Goal: Information Seeking & Learning: Learn about a topic

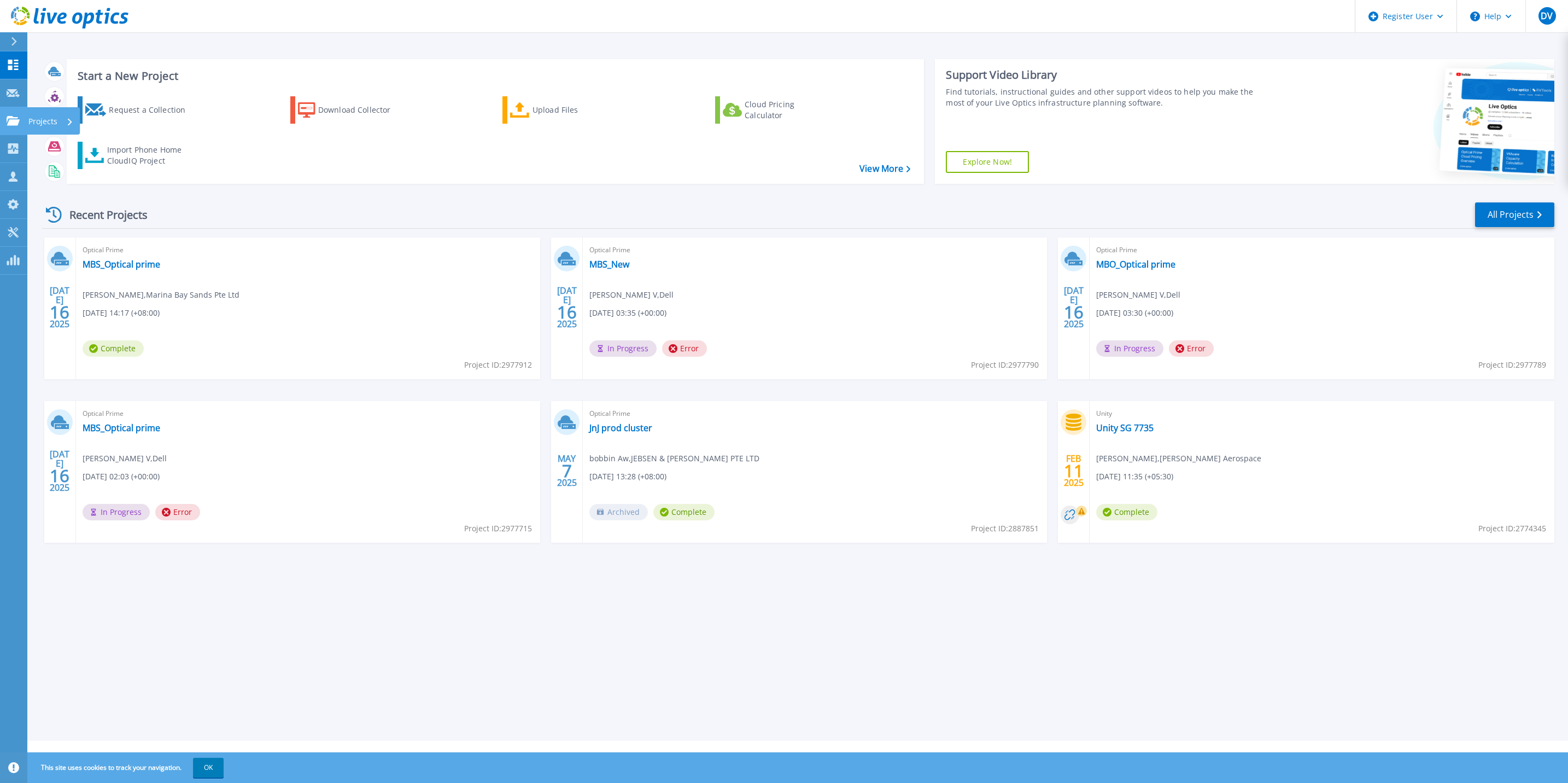
click at [14, 111] on link "Projects Projects" at bounding box center [13, 121] width 27 height 28
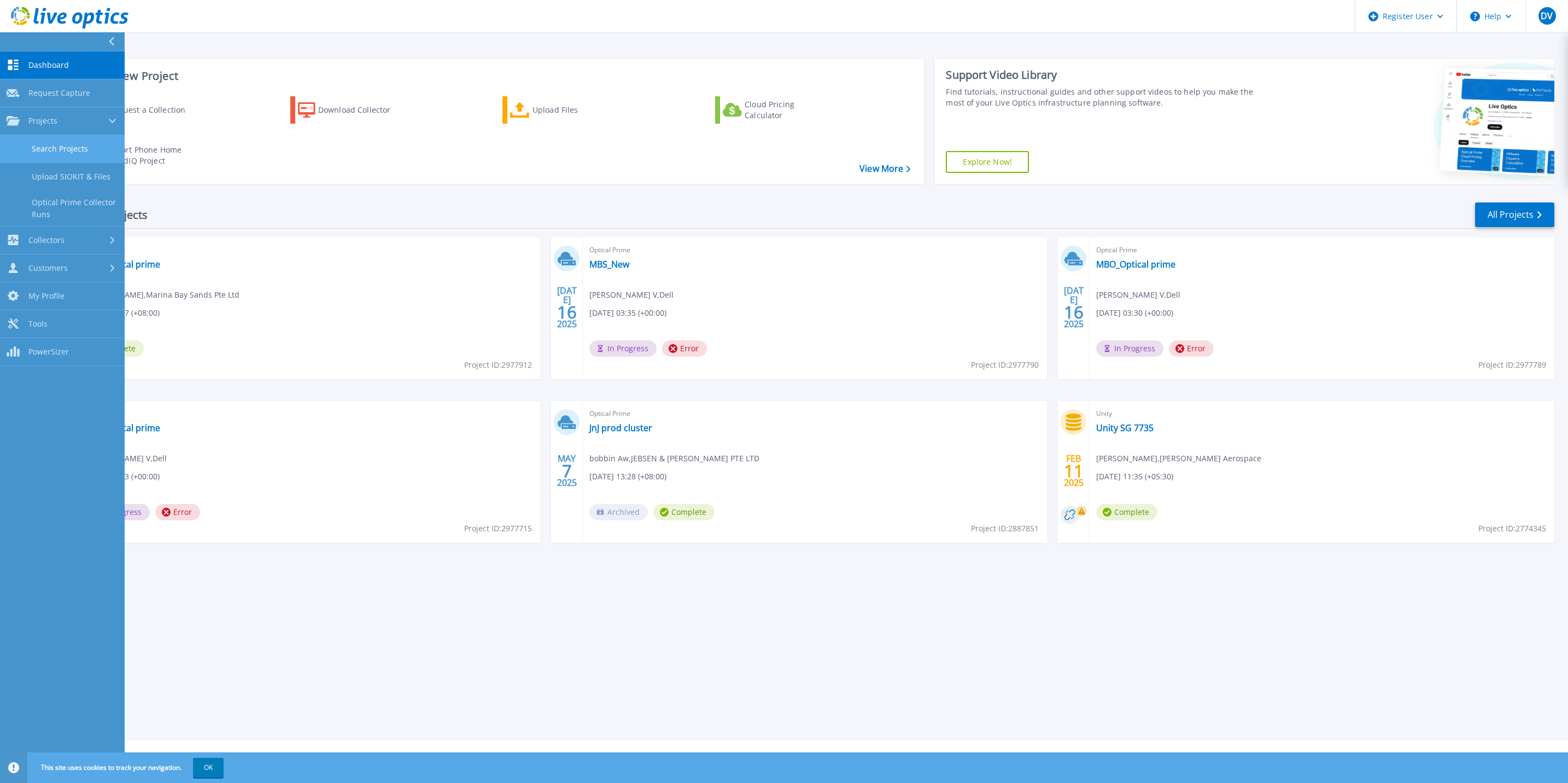
click at [103, 157] on link "Search Projects" at bounding box center [62, 149] width 124 height 28
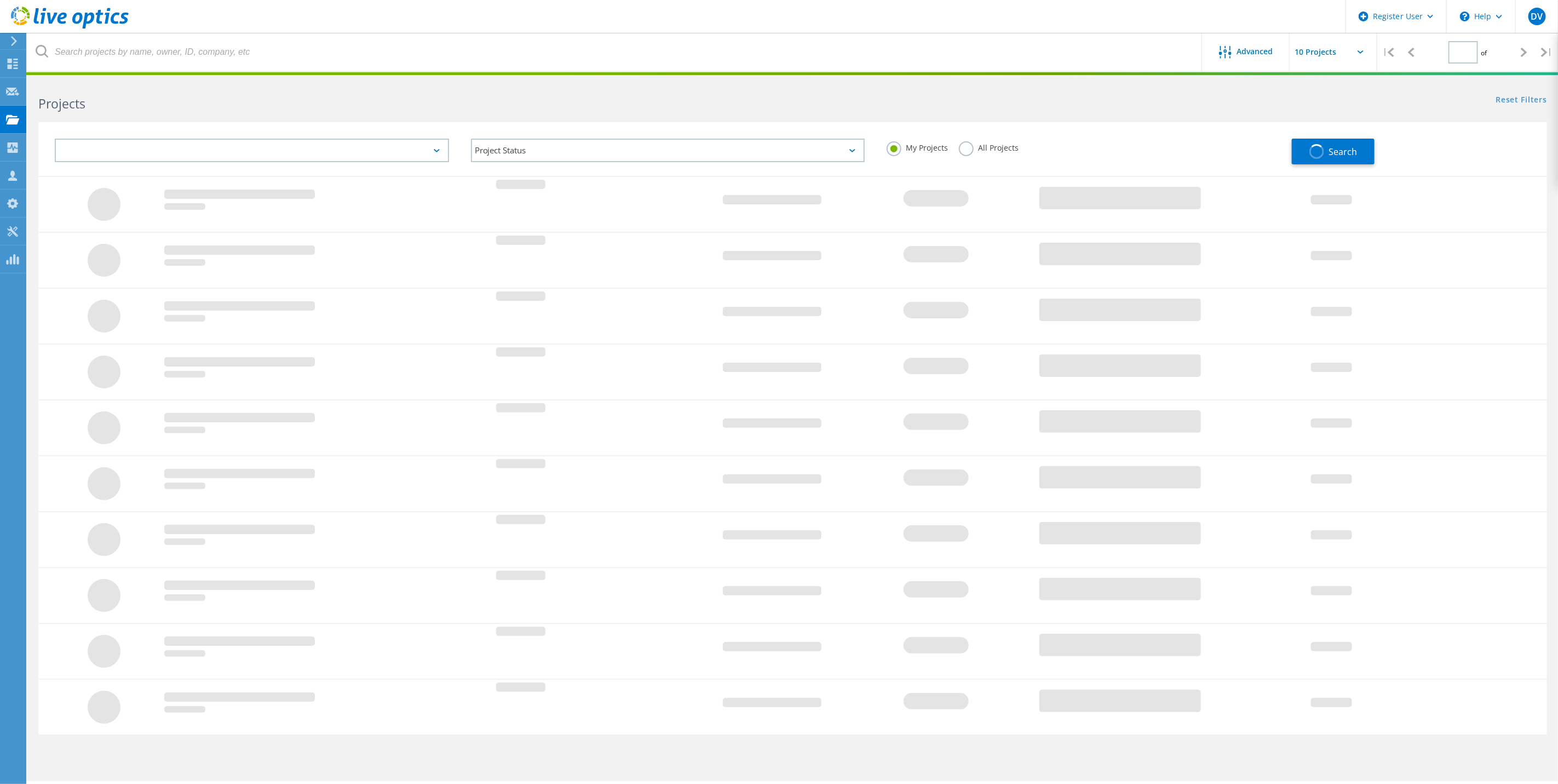
type input "1"
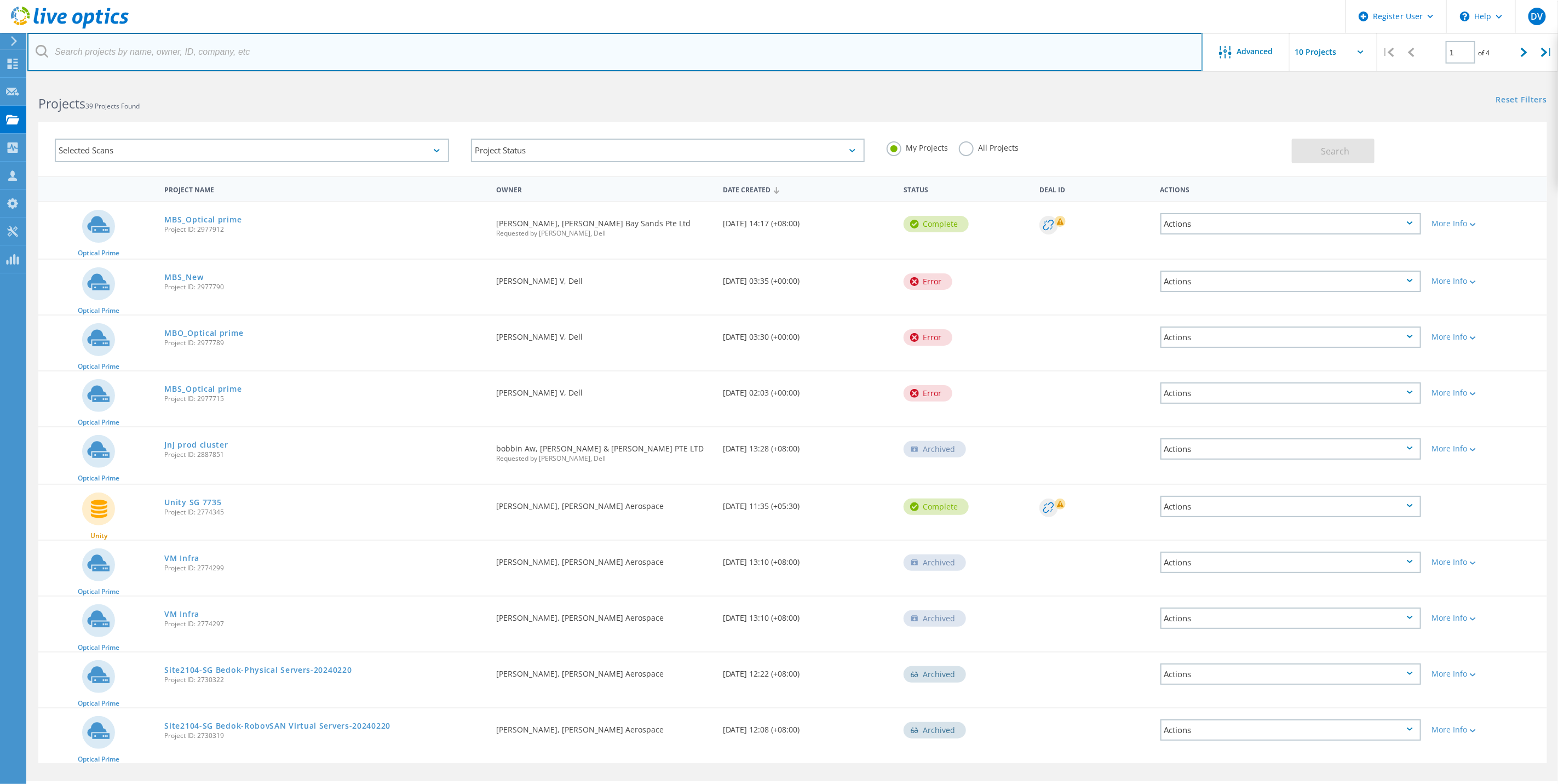
click at [753, 54] on input "text" at bounding box center [615, 52] width 1175 height 38
paste input "1451395"
type input "1451395"
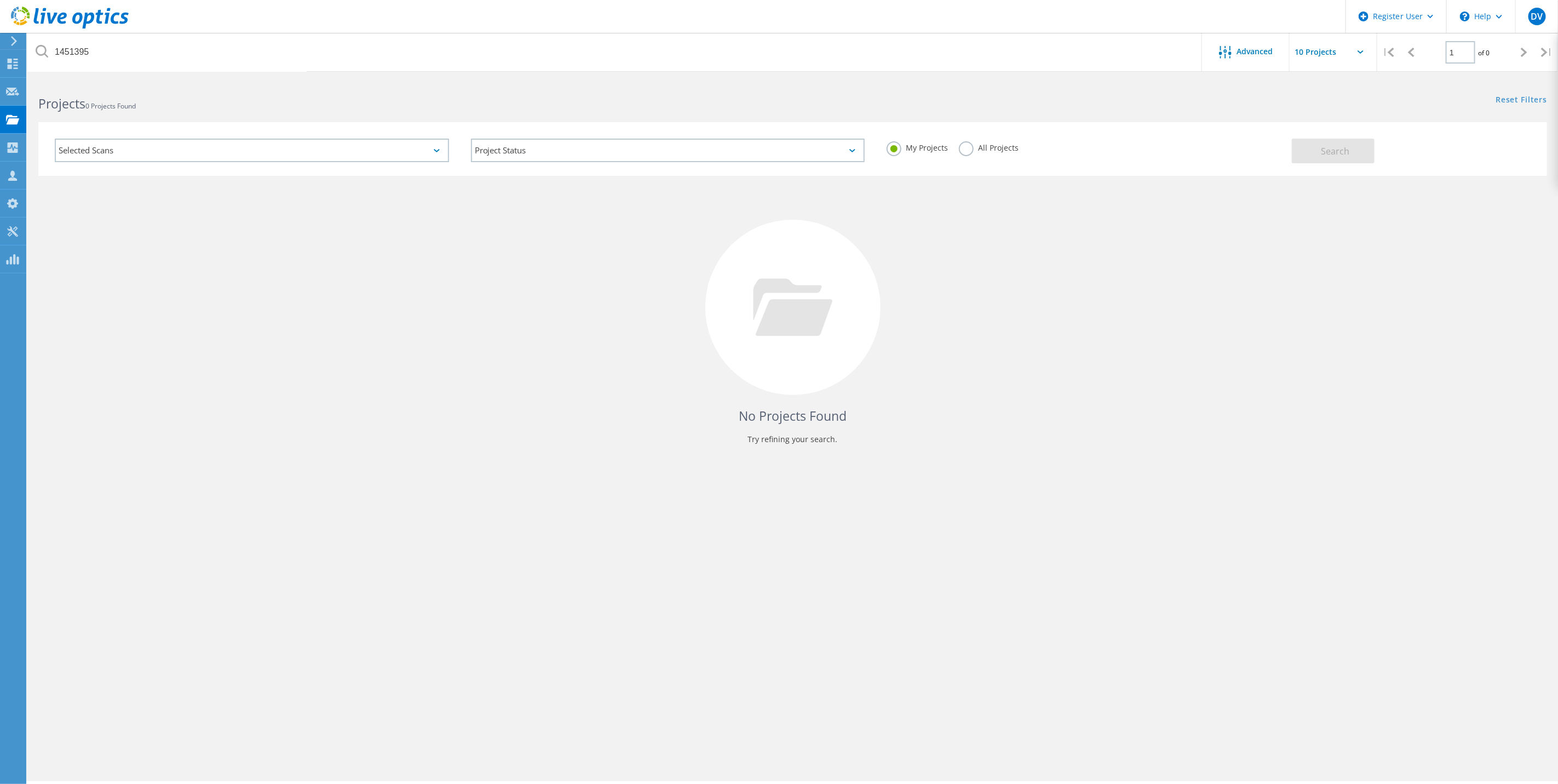
click at [965, 146] on label "All Projects" at bounding box center [988, 147] width 59 height 10
click at [0, 0] on input "All Projects" at bounding box center [0, 0] width 0 height 0
click at [1331, 145] on span "Search" at bounding box center [1336, 151] width 29 height 12
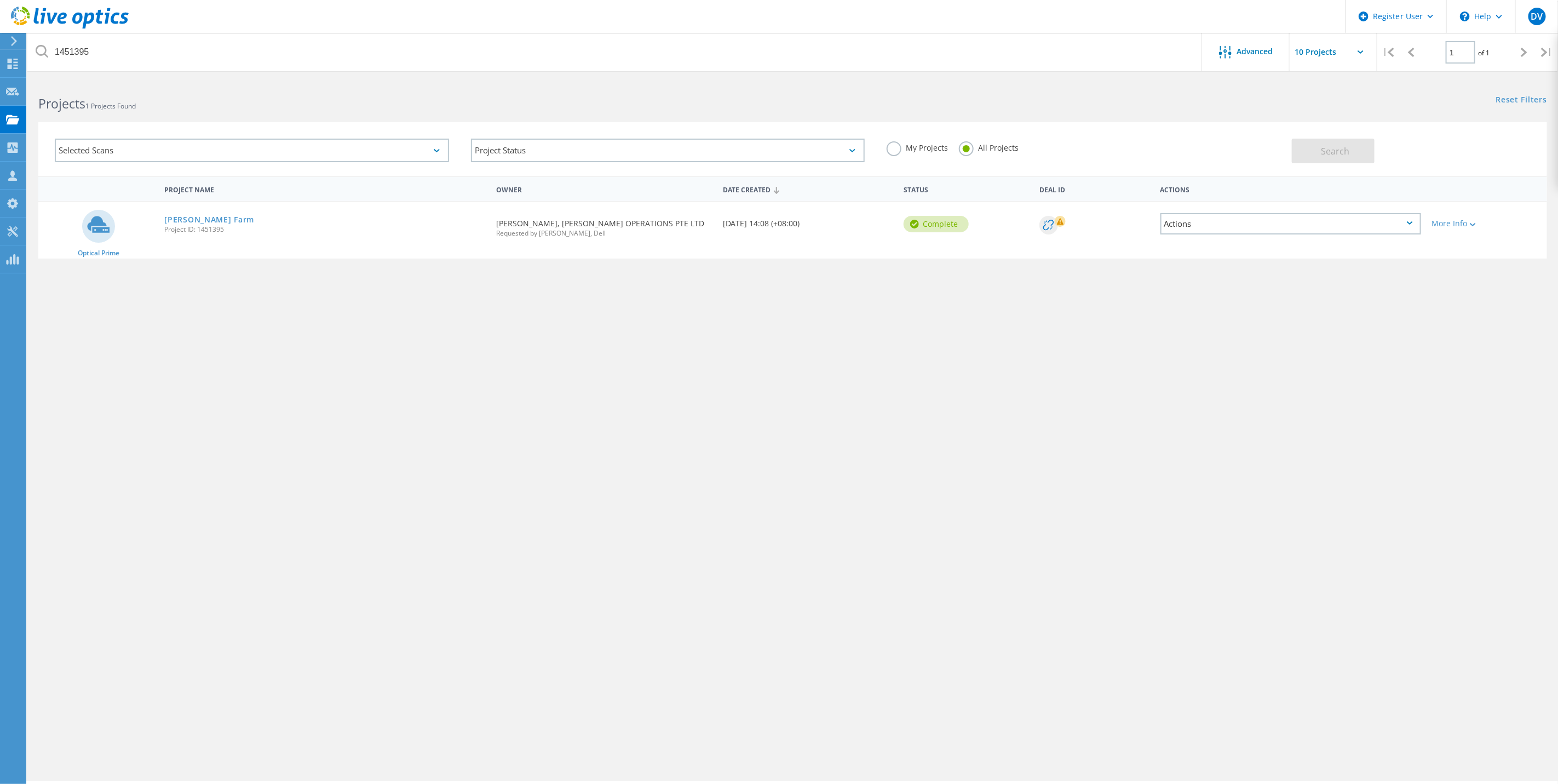
click at [159, 221] on div "[PERSON_NAME] Farm Project ID: 1451395" at bounding box center [325, 223] width 332 height 42
click at [180, 221] on link "[PERSON_NAME] Farm" at bounding box center [209, 219] width 89 height 7
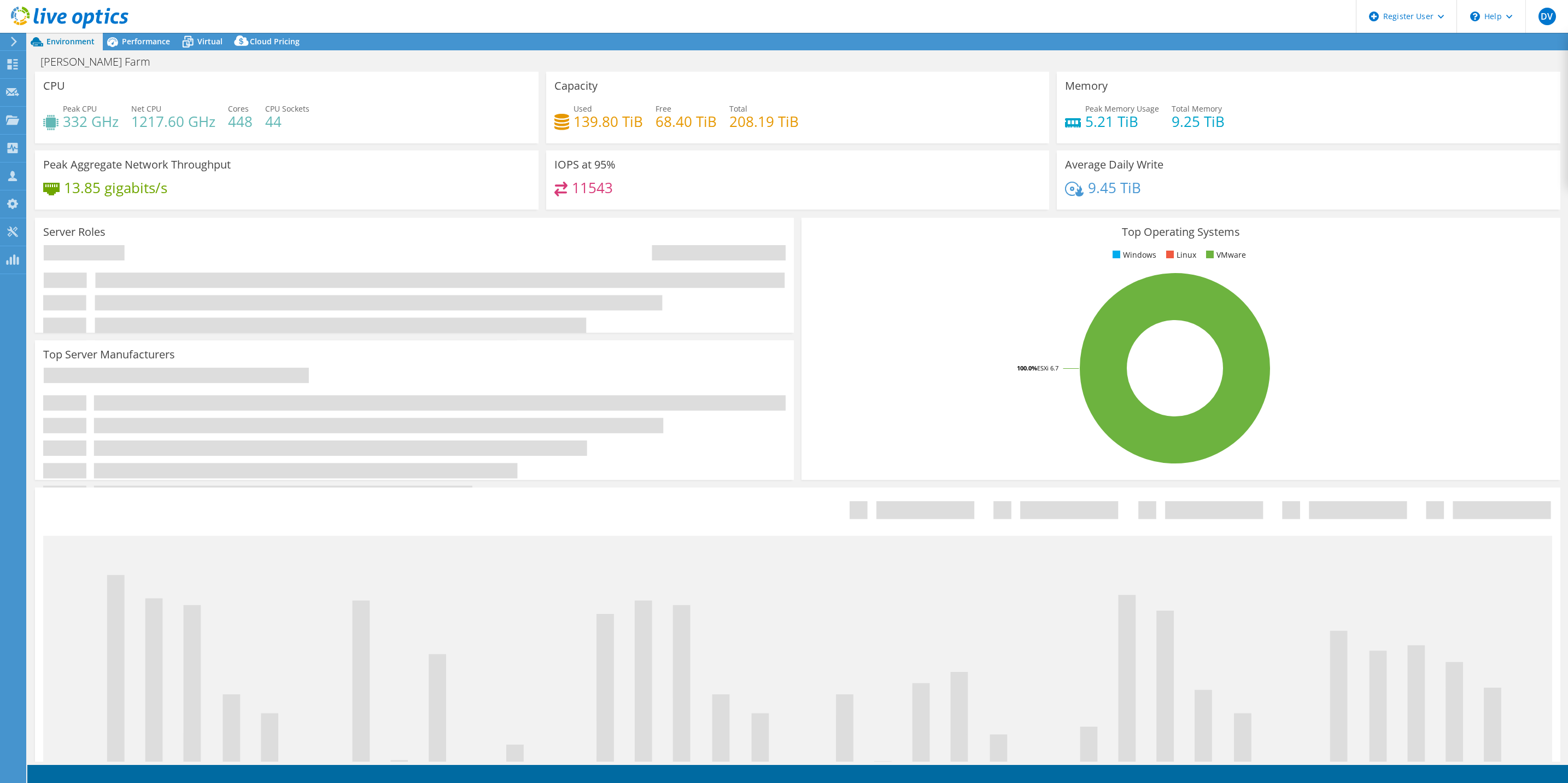
select select "[GEOGRAPHIC_DATA]"
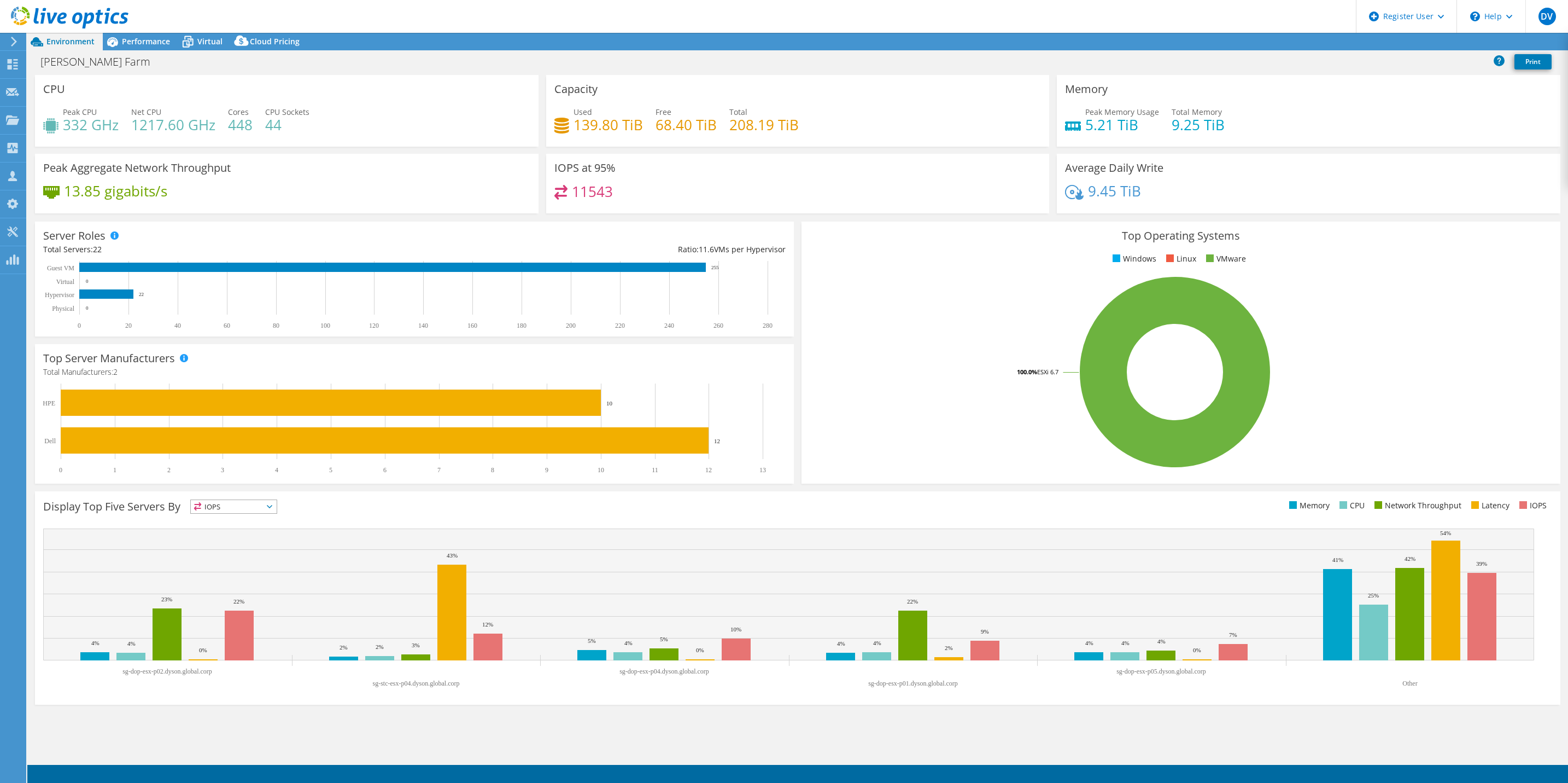
select select "Seoul"
select select "USD"
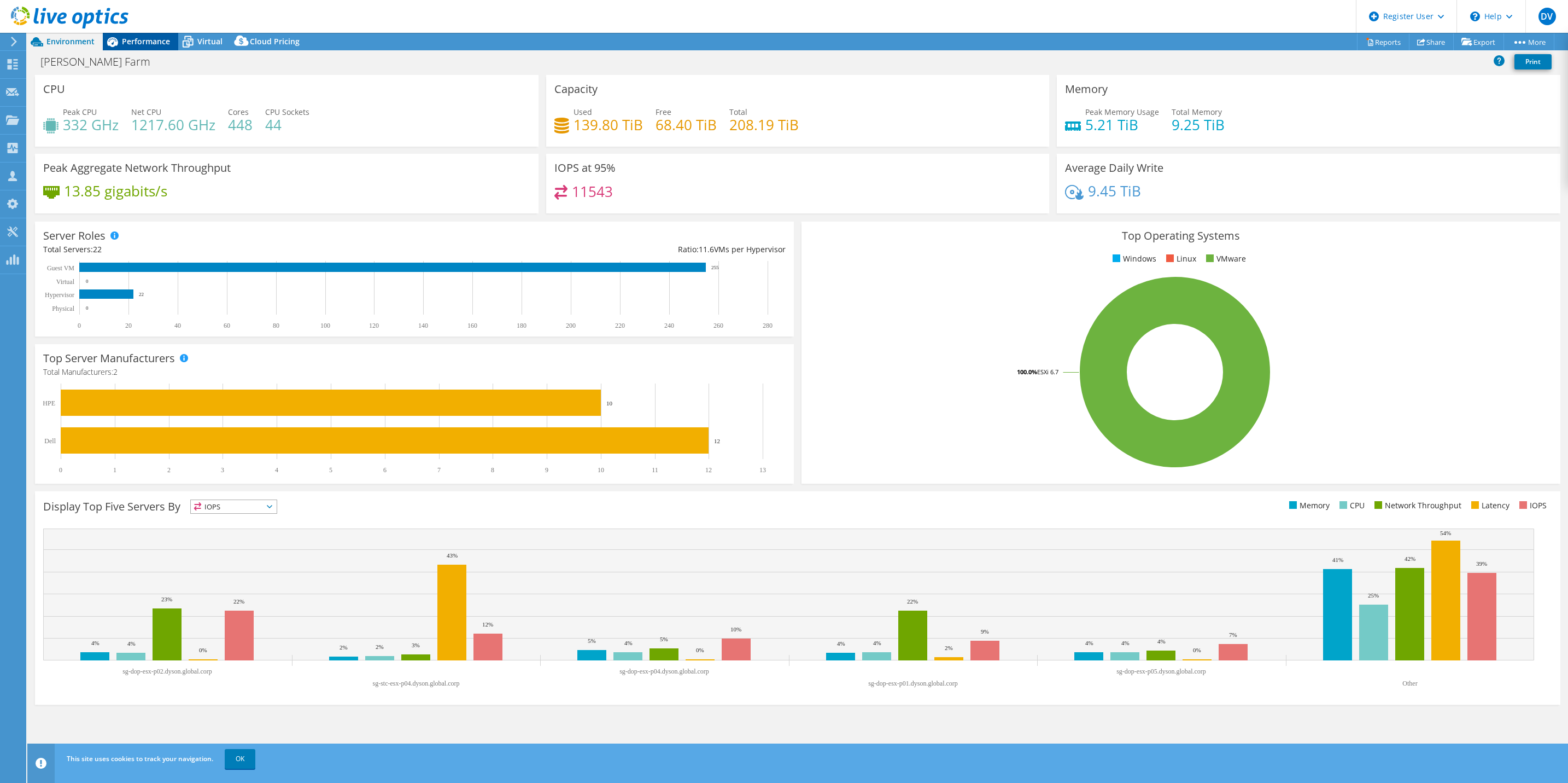
click at [143, 36] on span "Performance" at bounding box center [146, 41] width 48 height 10
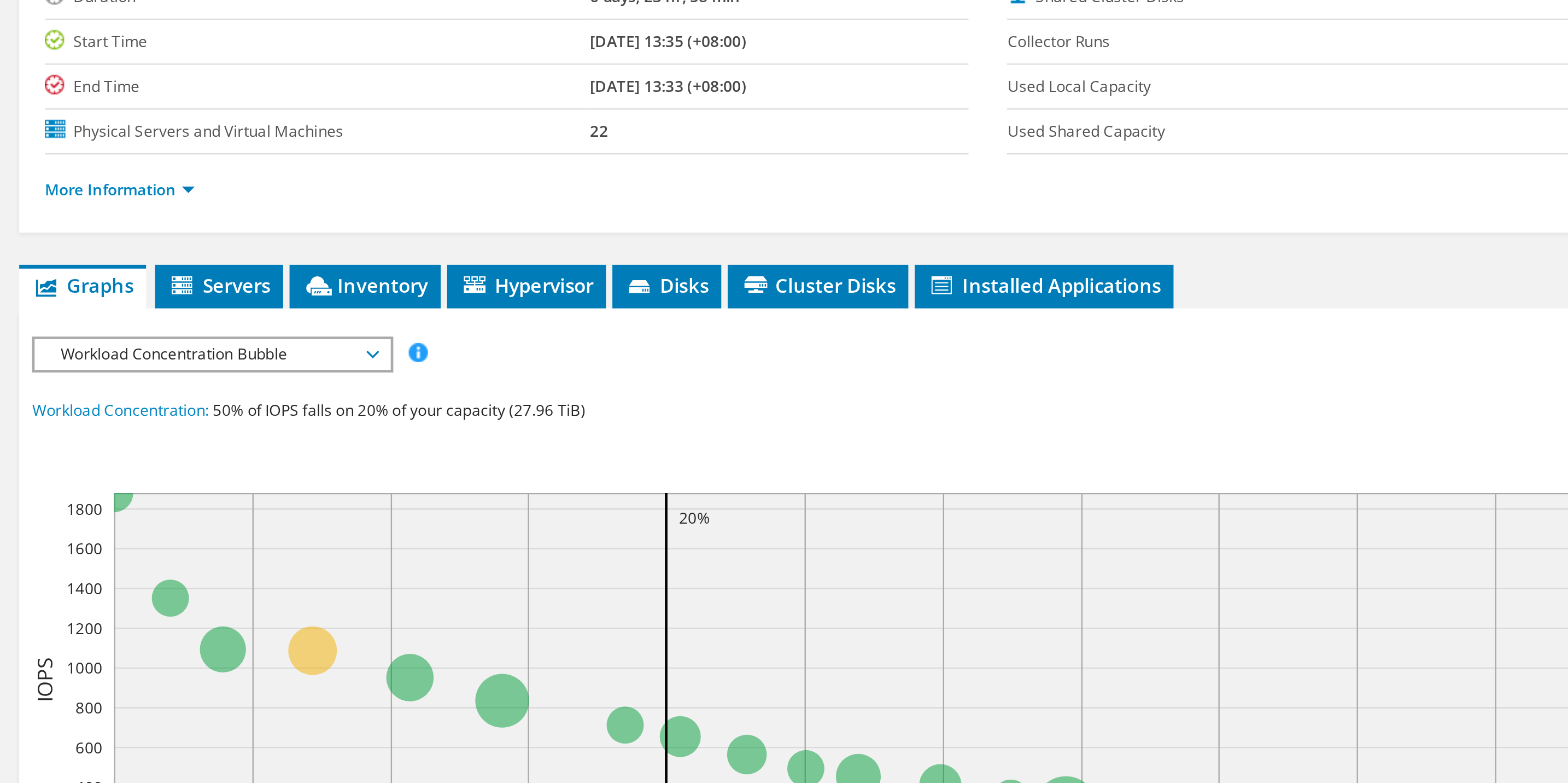
click at [457, 286] on div "IOPS Disk Throughput IO Size Latency Queue Depth CPU Percentage Memory Page Fau…" at bounding box center [932, 493] width 1243 height 417
click at [456, 281] on li "Inventory" at bounding box center [452, 275] width 64 height 18
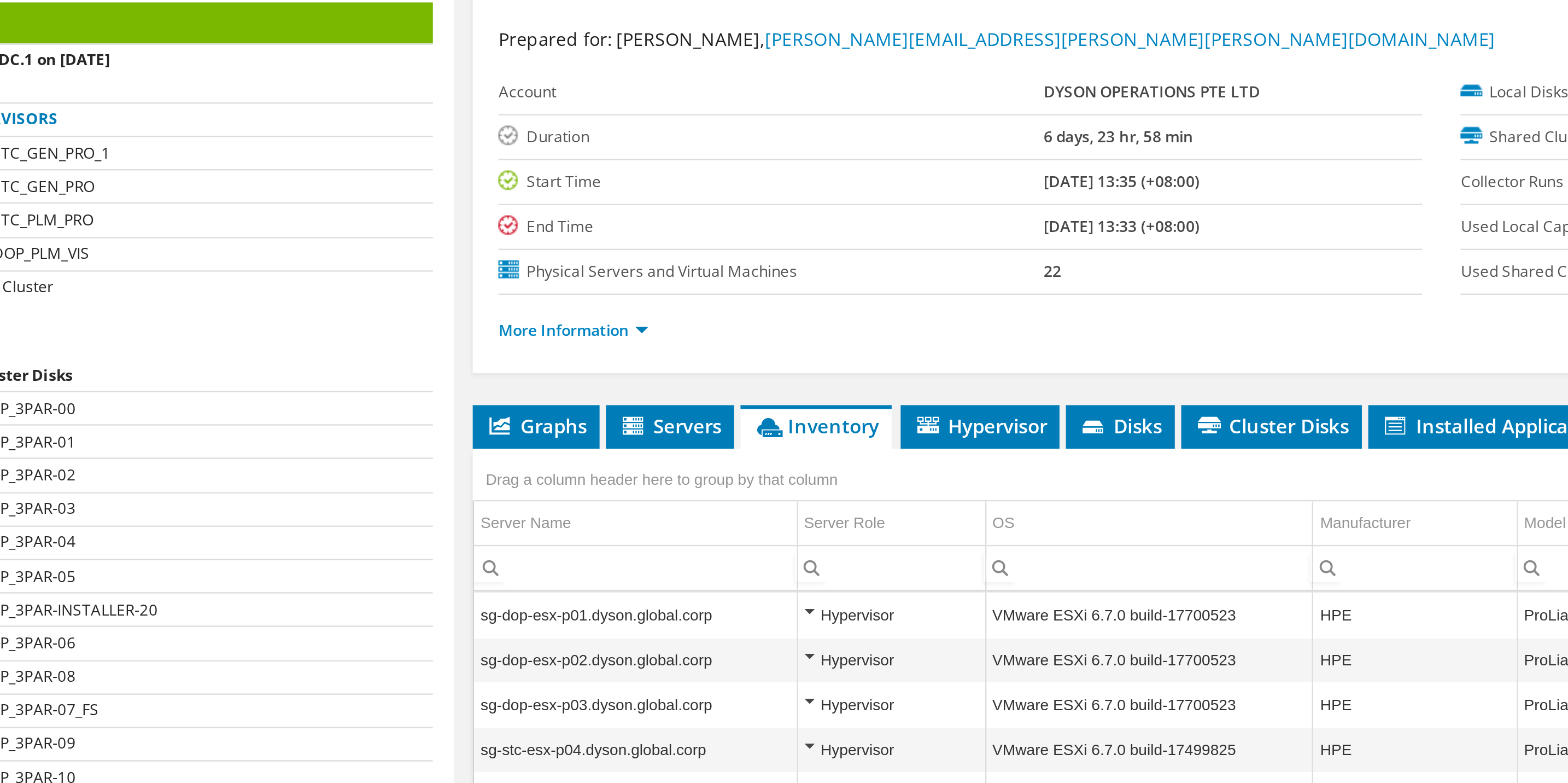
scroll to position [262, 0]
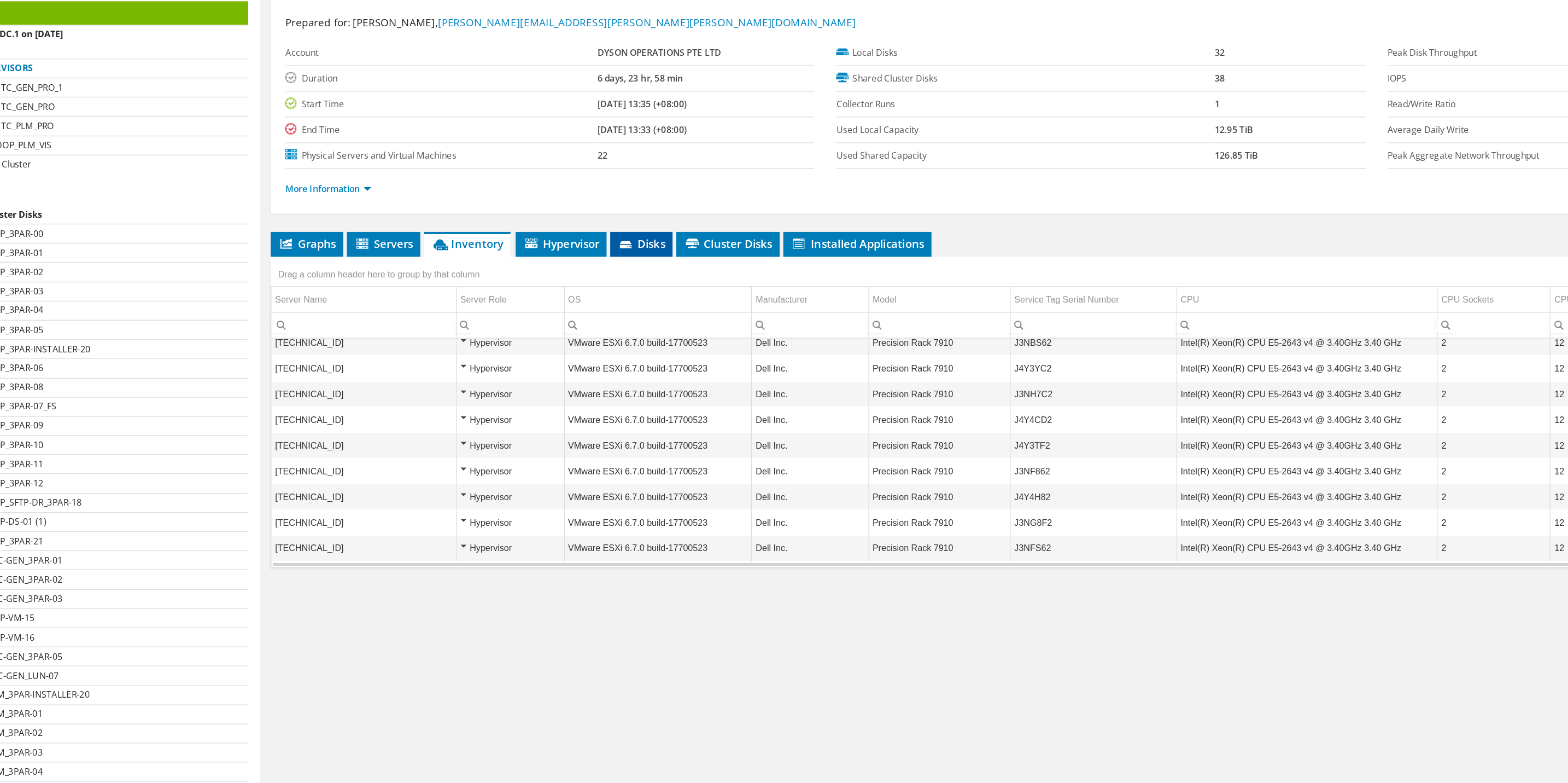
click at [582, 276] on span "Disks" at bounding box center [581, 275] width 36 height 11
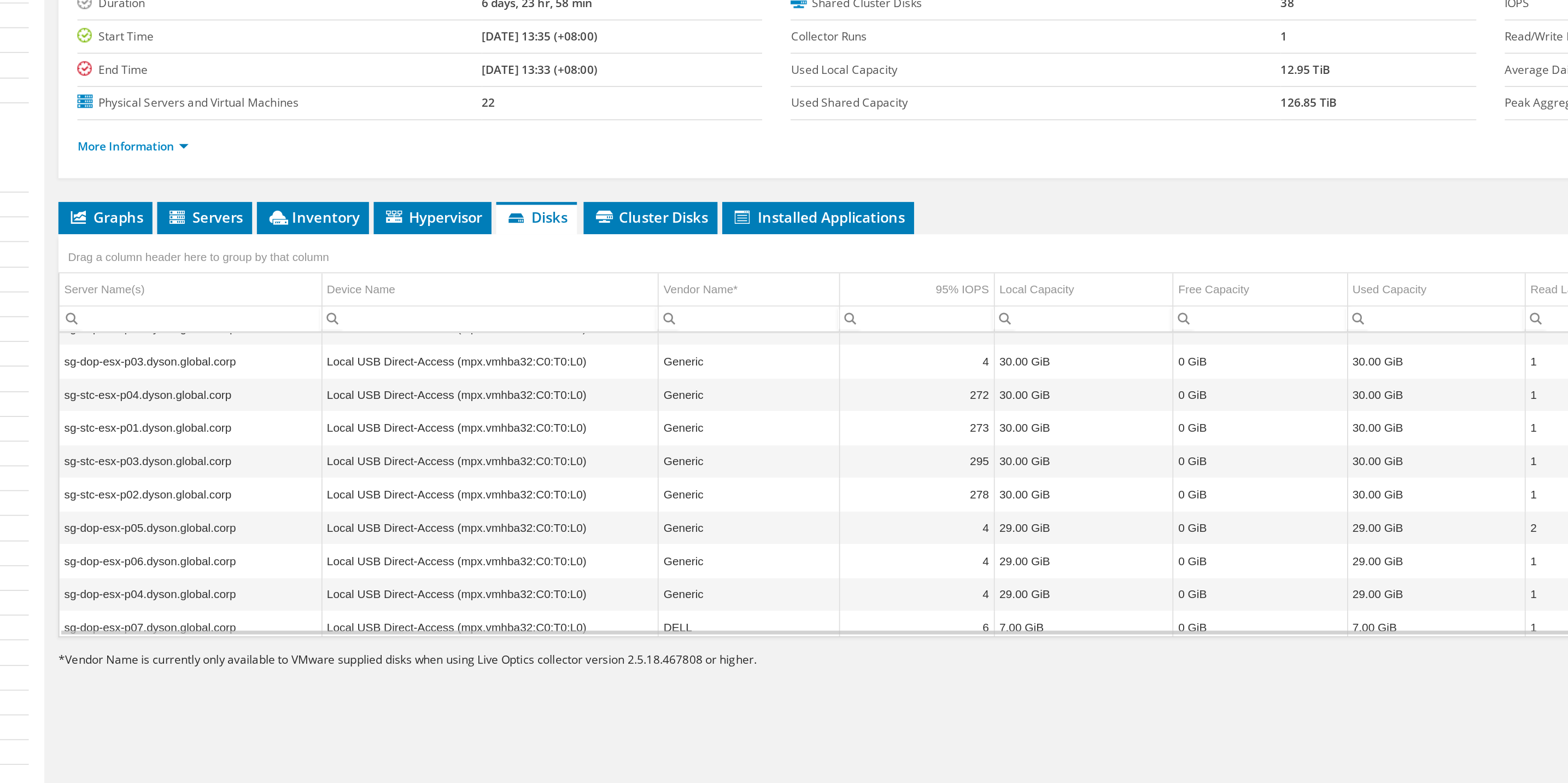
scroll to position [0, 0]
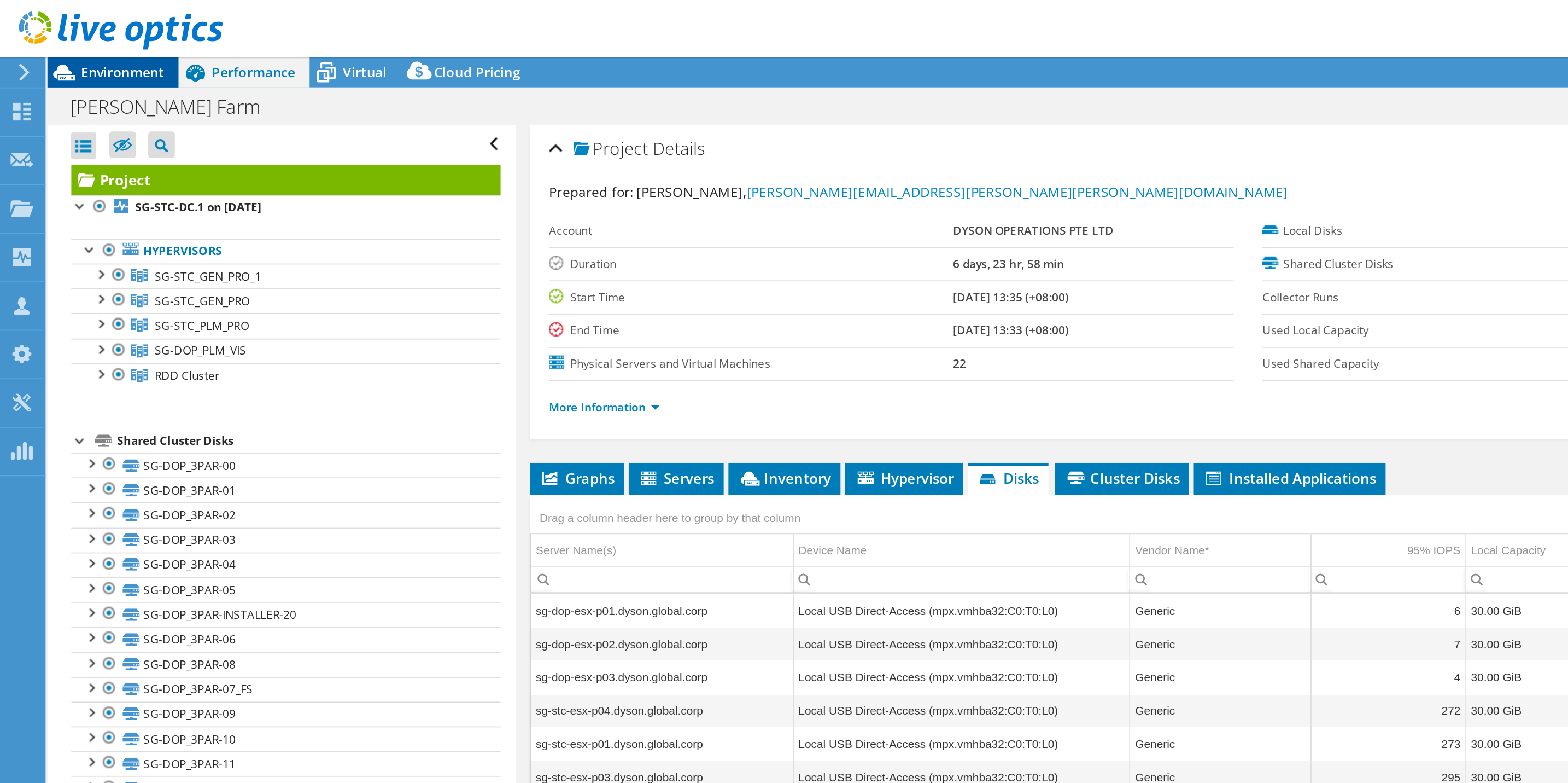
click at [75, 41] on span "Environment" at bounding box center [70, 41] width 48 height 10
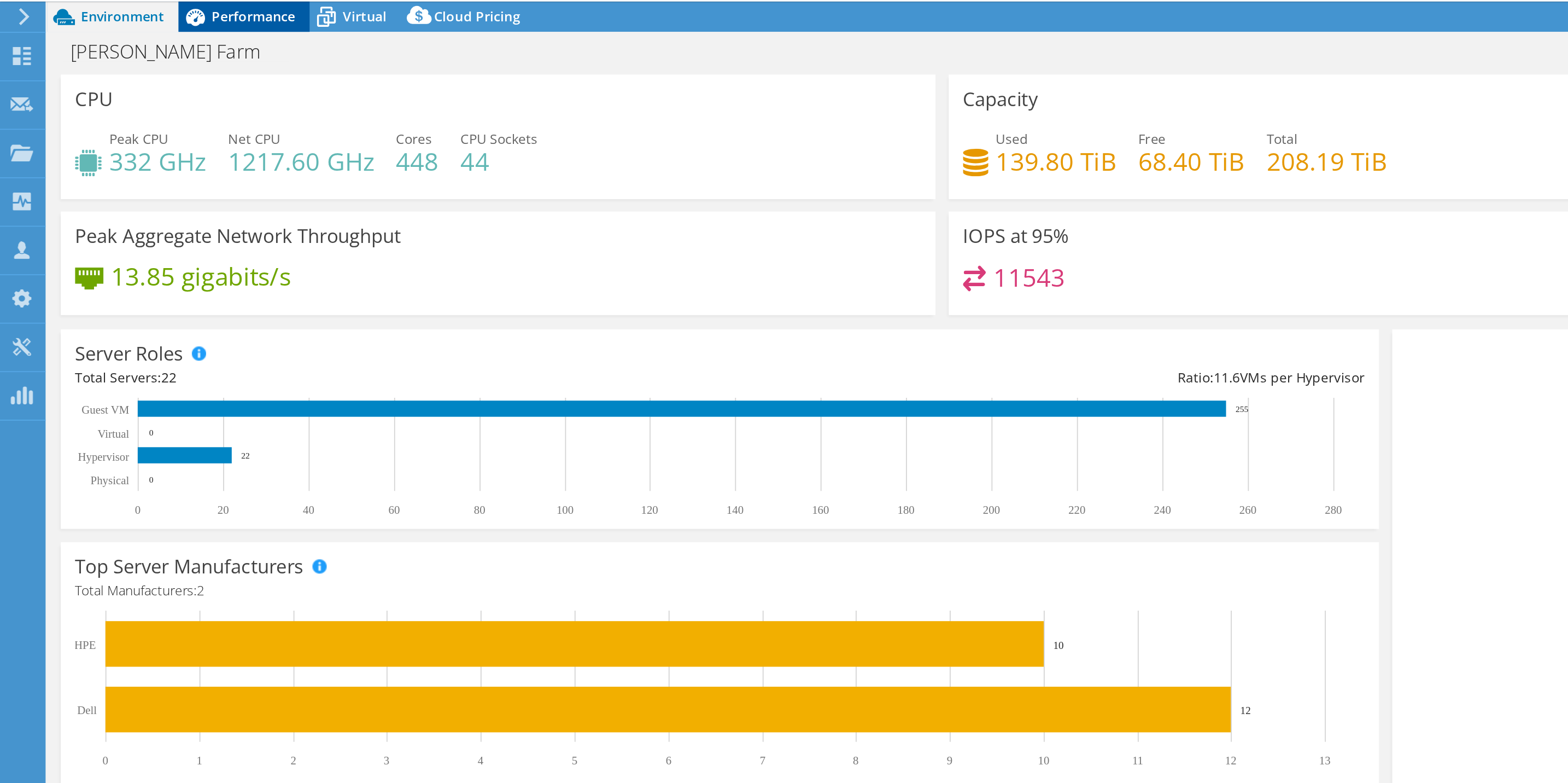
click at [148, 44] on span "Performance" at bounding box center [146, 41] width 48 height 10
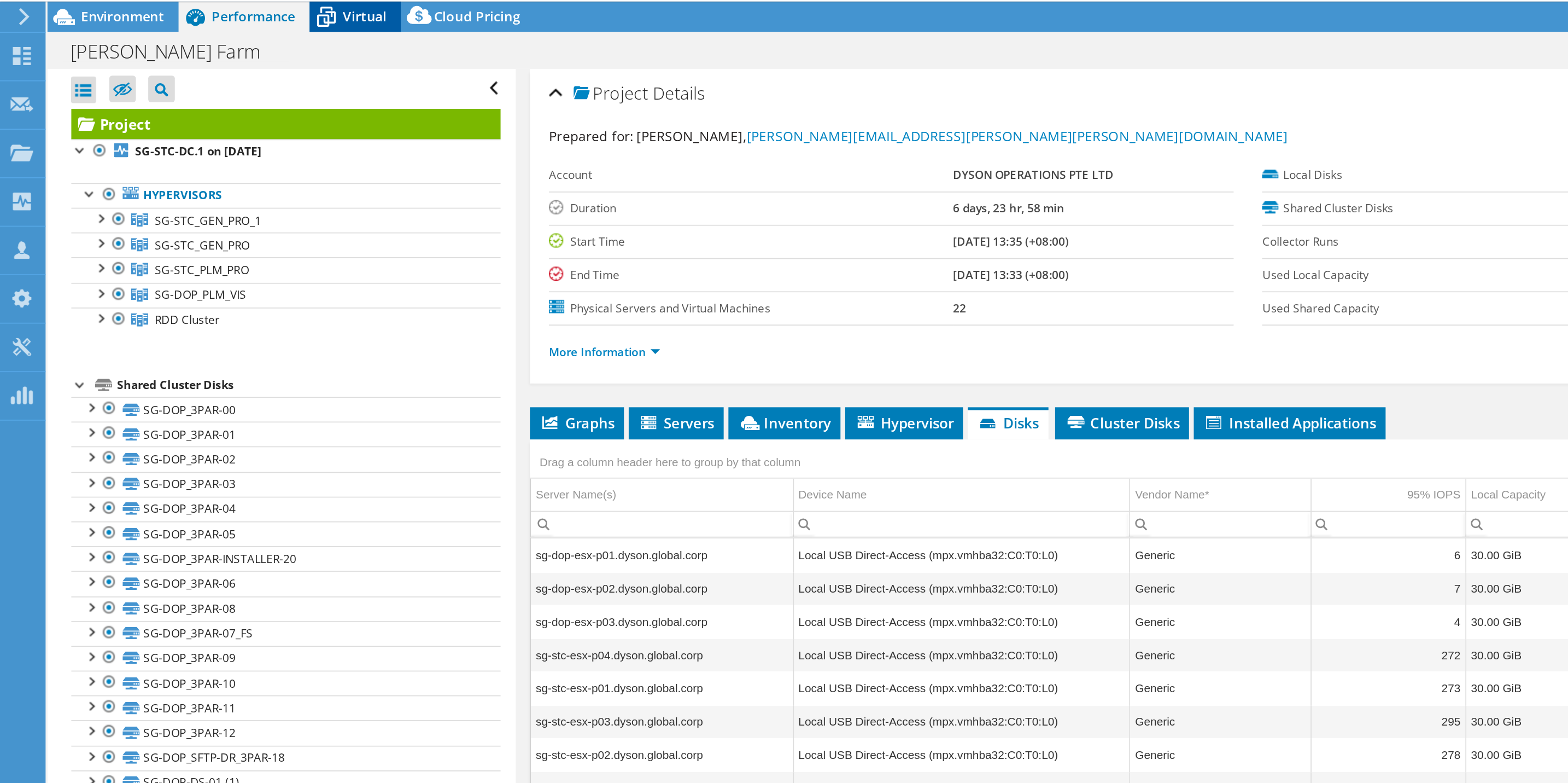
click at [195, 43] on icon at bounding box center [187, 42] width 19 height 19
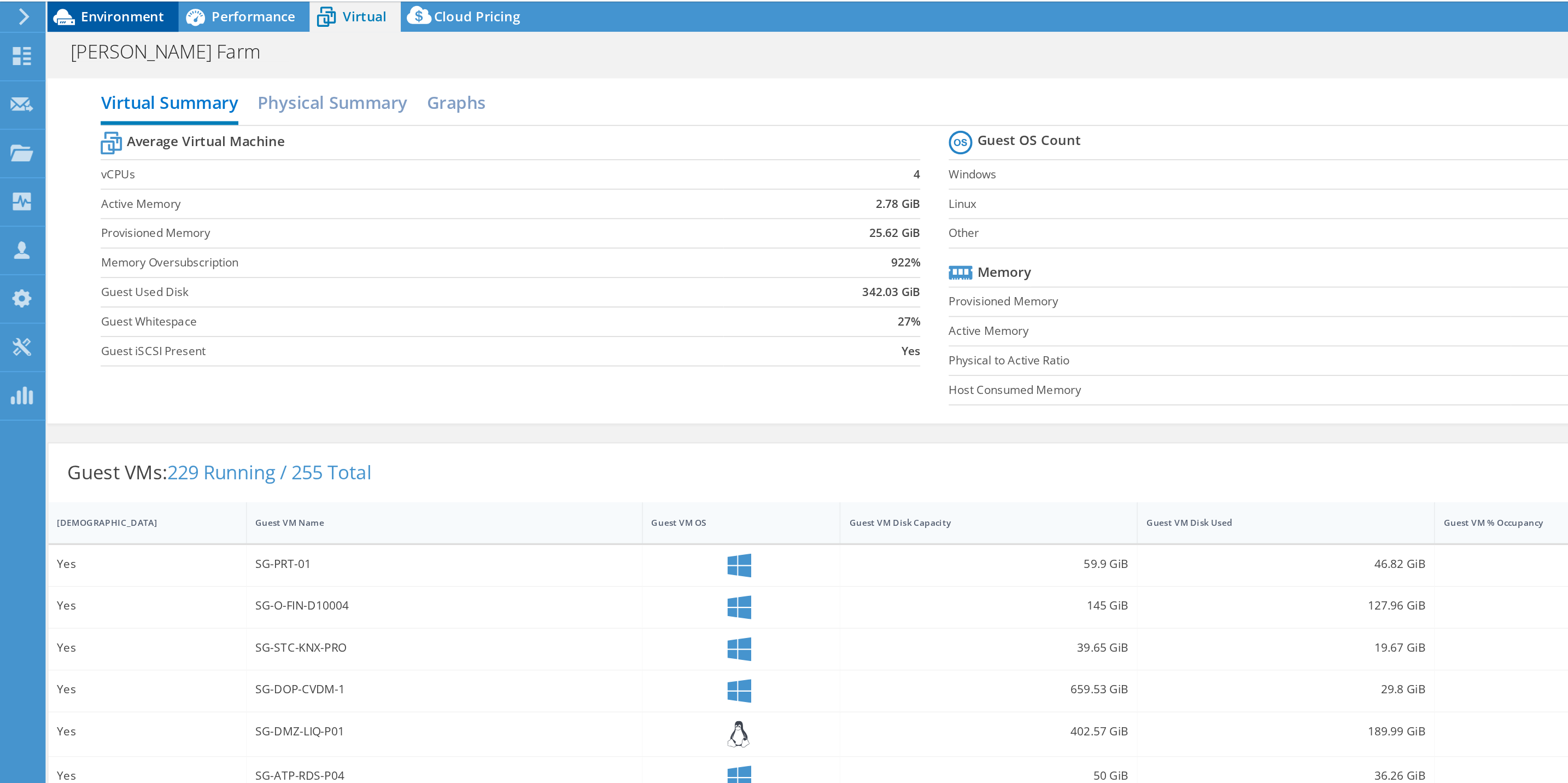
click at [87, 41] on span "Environment" at bounding box center [70, 41] width 48 height 10
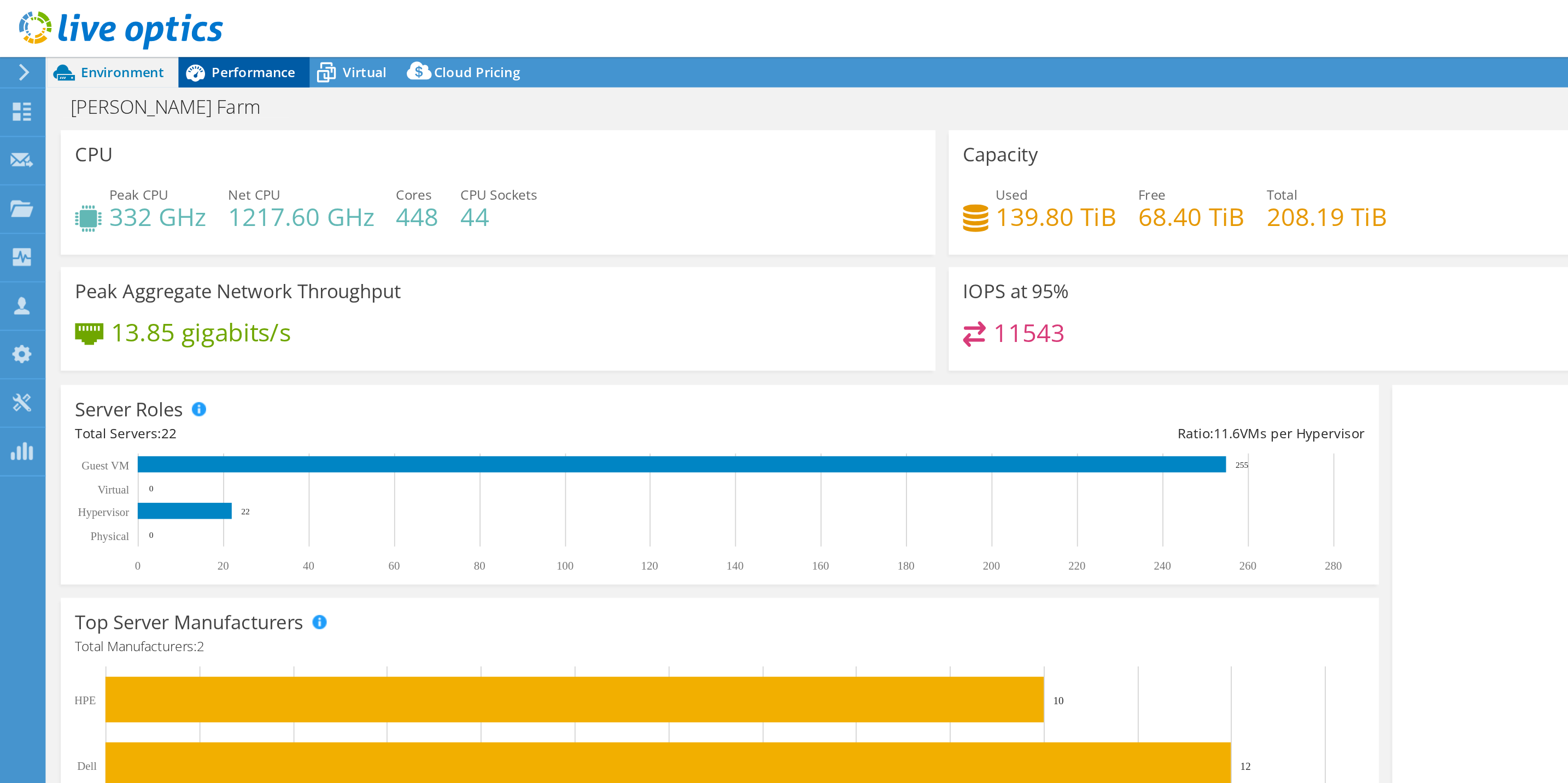
drag, startPoint x: 160, startPoint y: 27, endPoint x: 159, endPoint y: 40, distance: 13.0
click at [159, 40] on div "DV Dell User Deeksha V Deeksha.V1@Dell.com Dell My Profile Log Out \n Help Expl…" at bounding box center [784, 391] width 1568 height 783
click at [159, 40] on span "Performance" at bounding box center [146, 41] width 48 height 10
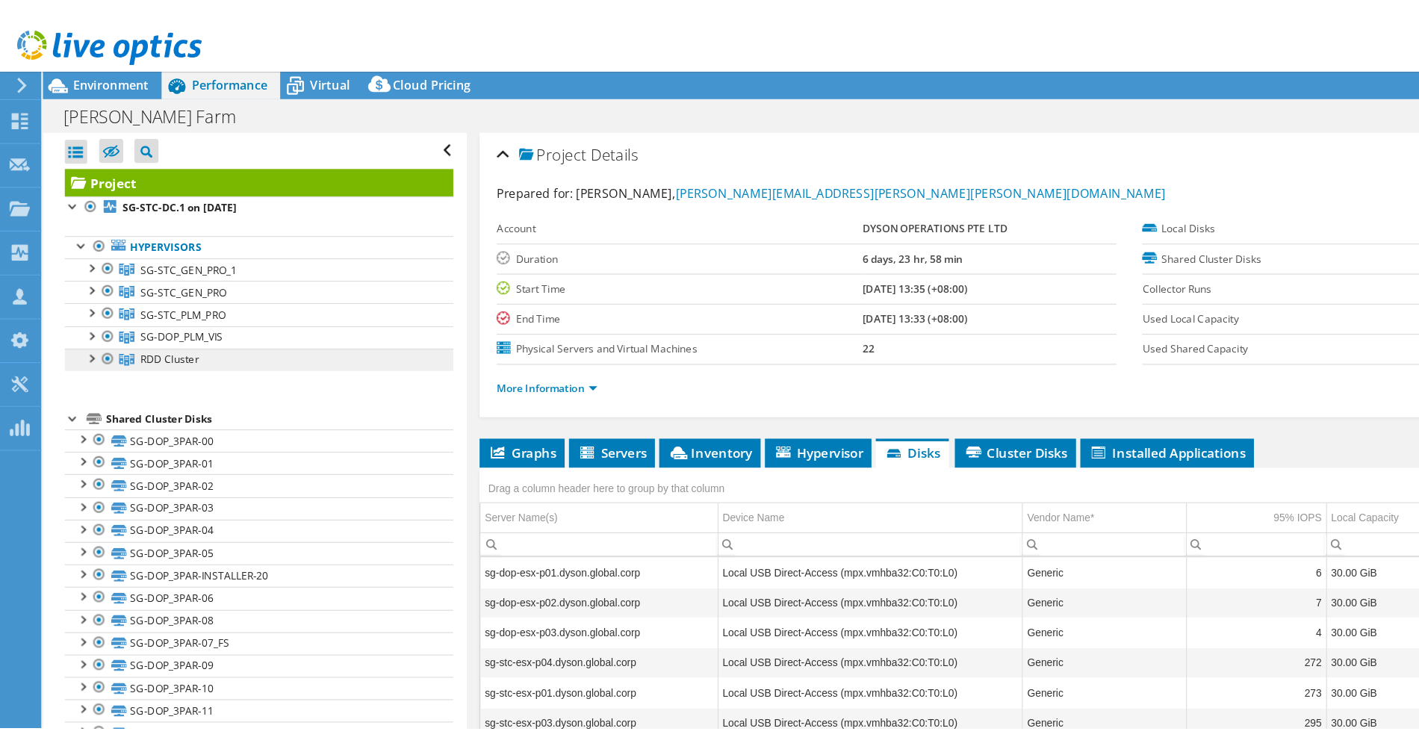
scroll to position [14, 0]
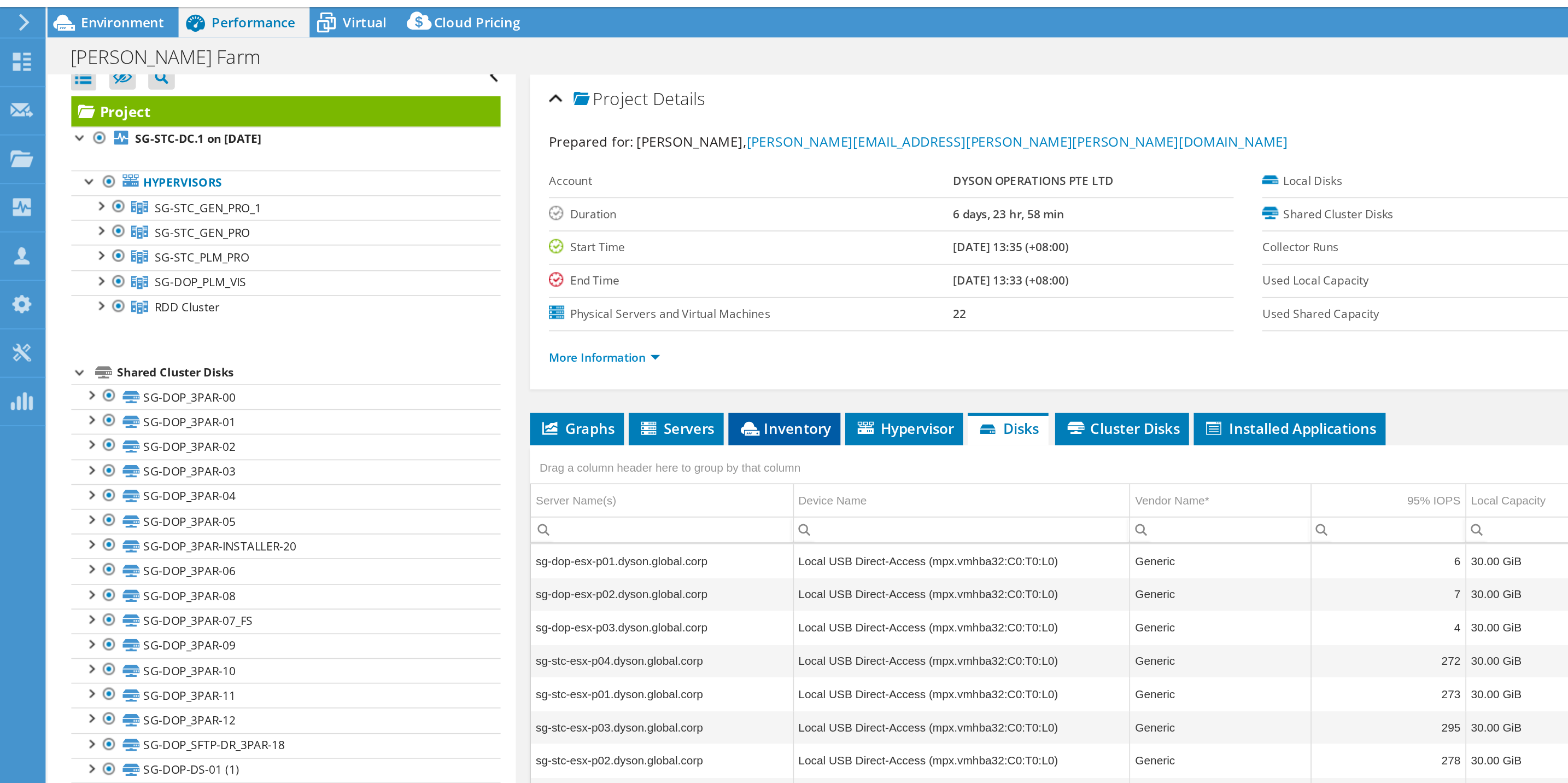
click at [460, 278] on span "Inventory" at bounding box center [451, 275] width 53 height 11
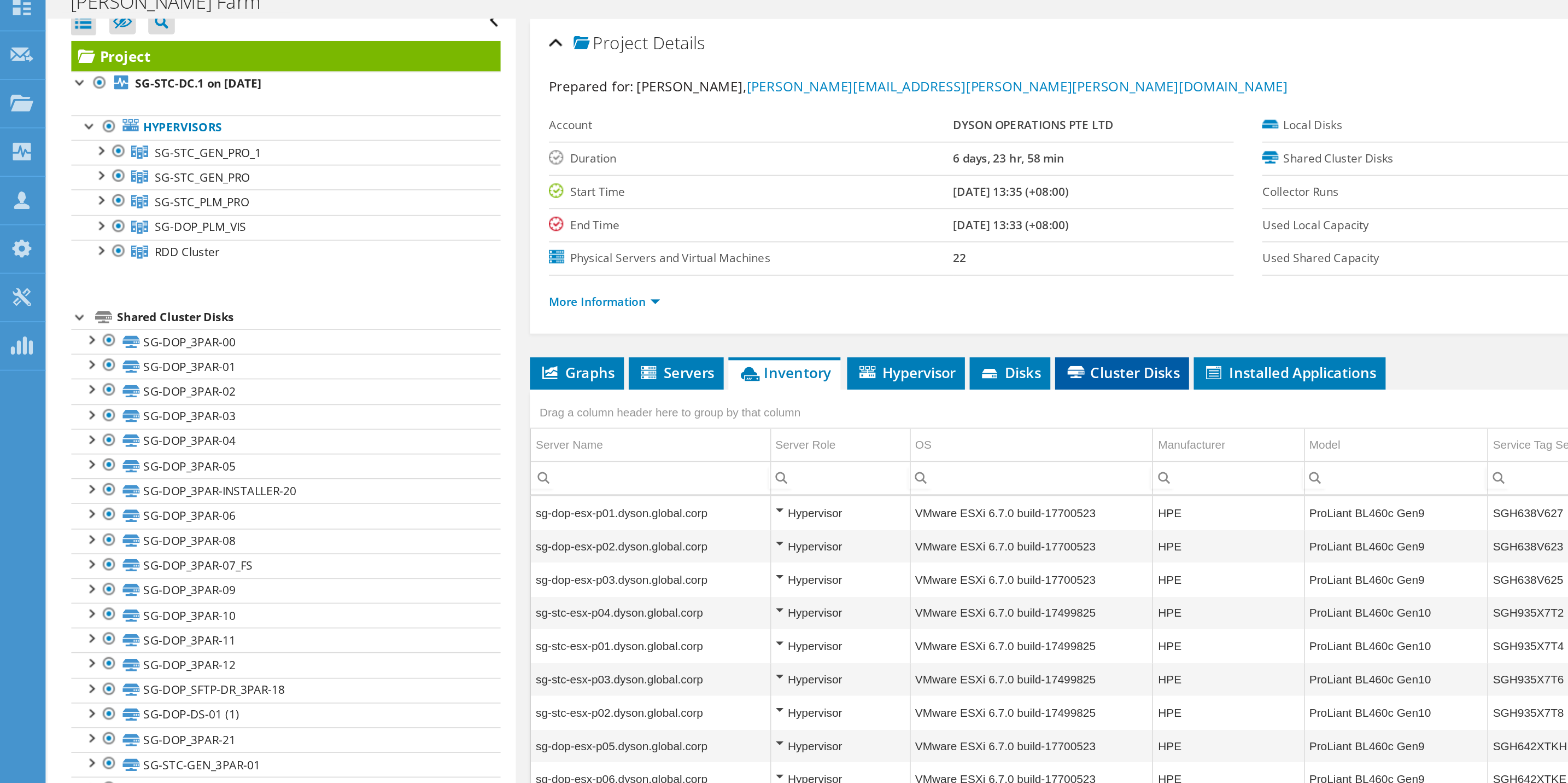
click at [664, 270] on span "Cluster Disks" at bounding box center [646, 275] width 66 height 11
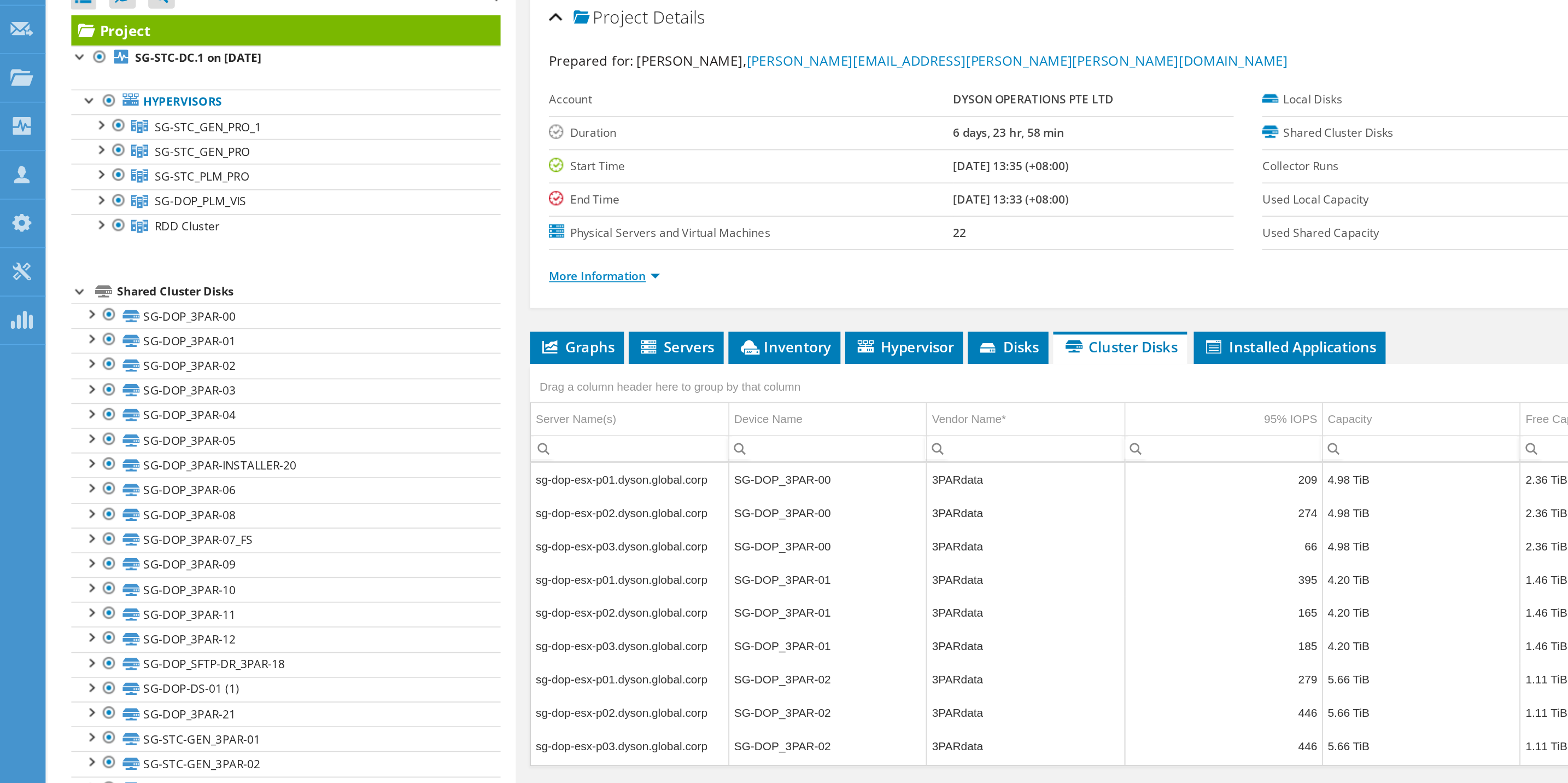
click at [353, 234] on link "More Information" at bounding box center [348, 234] width 64 height 10
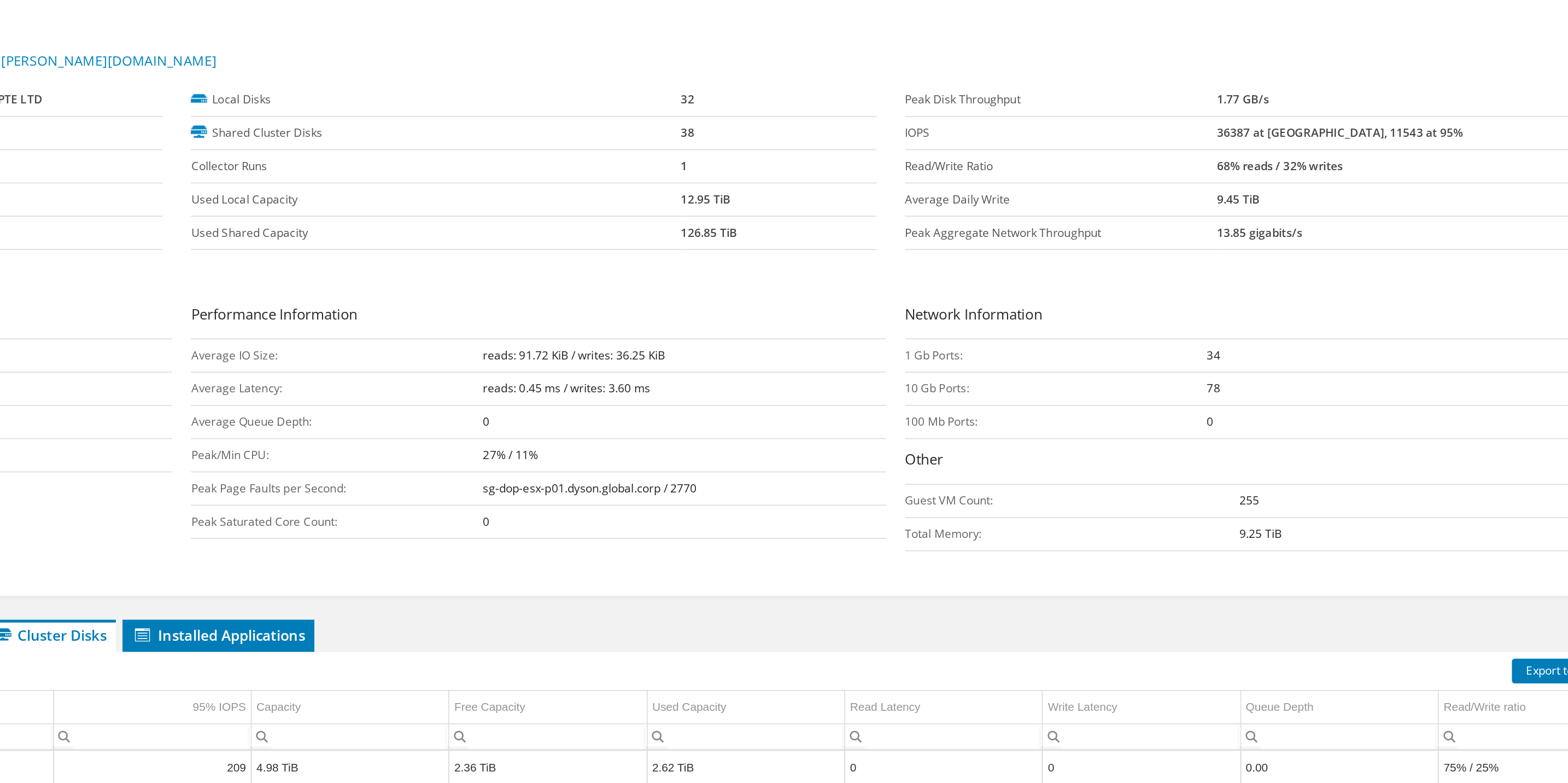
drag, startPoint x: 1284, startPoint y: 282, endPoint x: 1280, endPoint y: 270, distance: 12.6
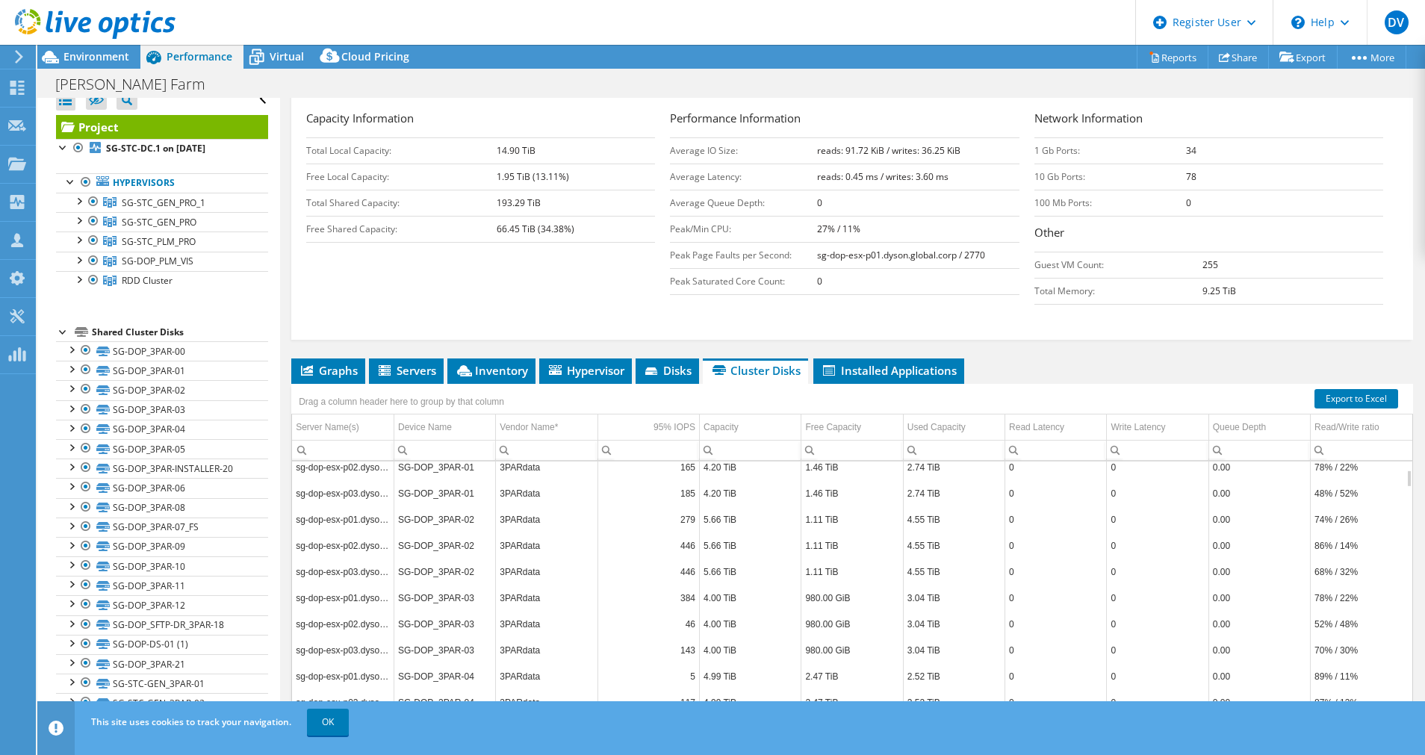
scroll to position [111, 0]
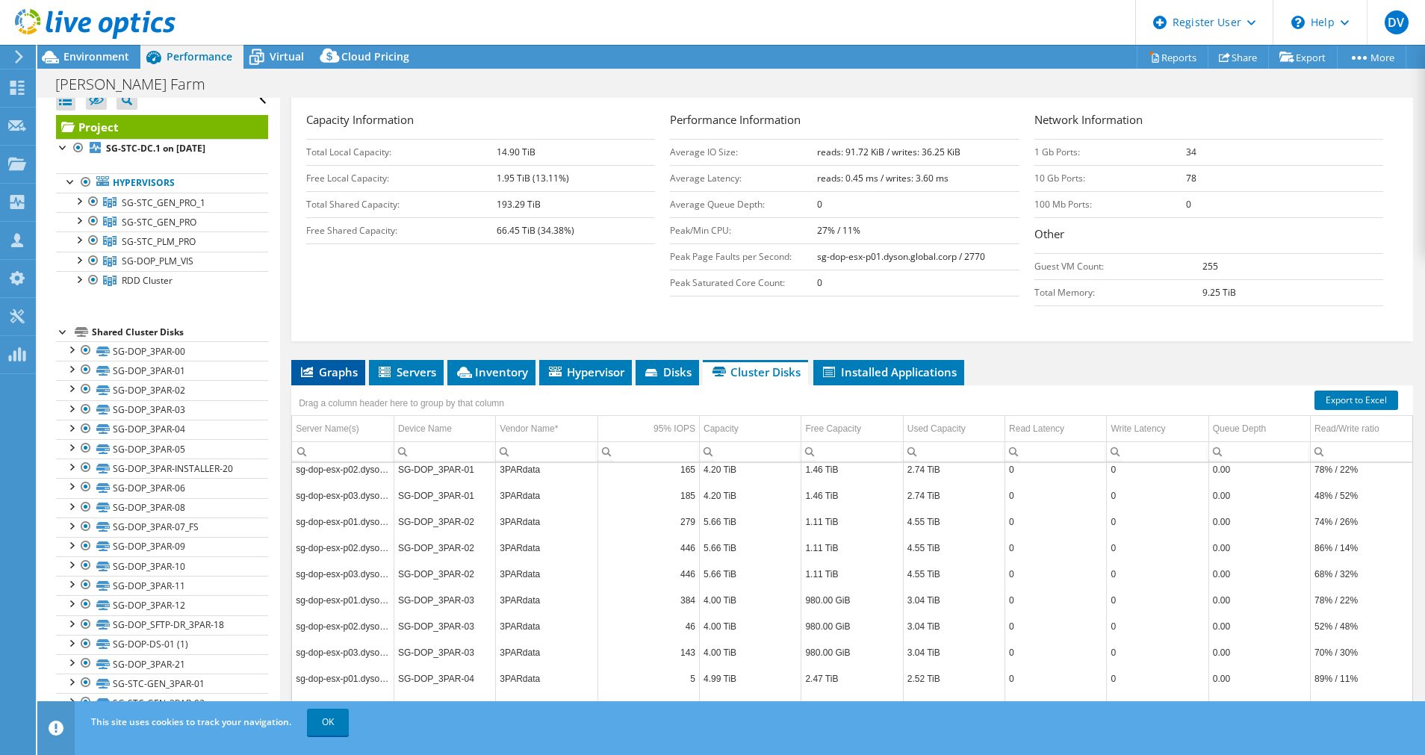
click at [326, 364] on span "Graphs" at bounding box center [328, 371] width 59 height 15
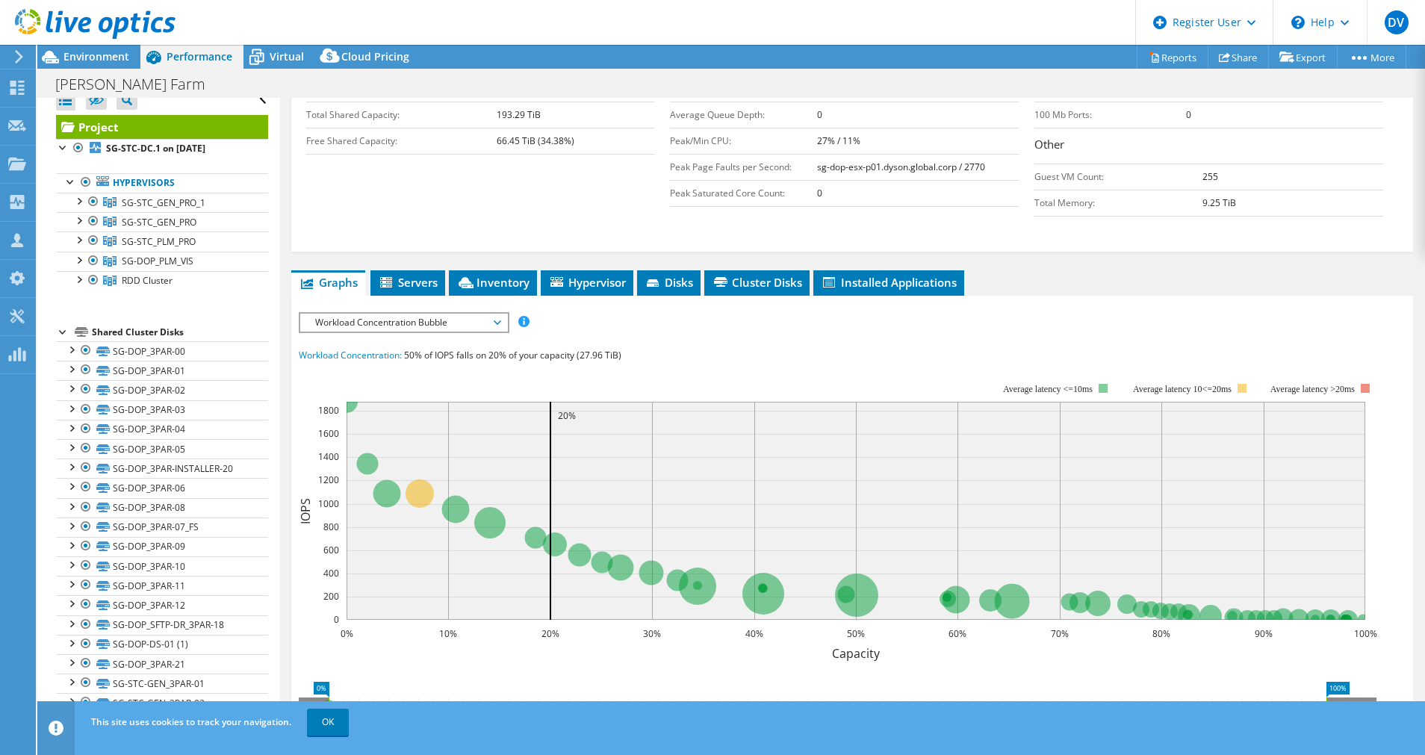
scroll to position [354, 0]
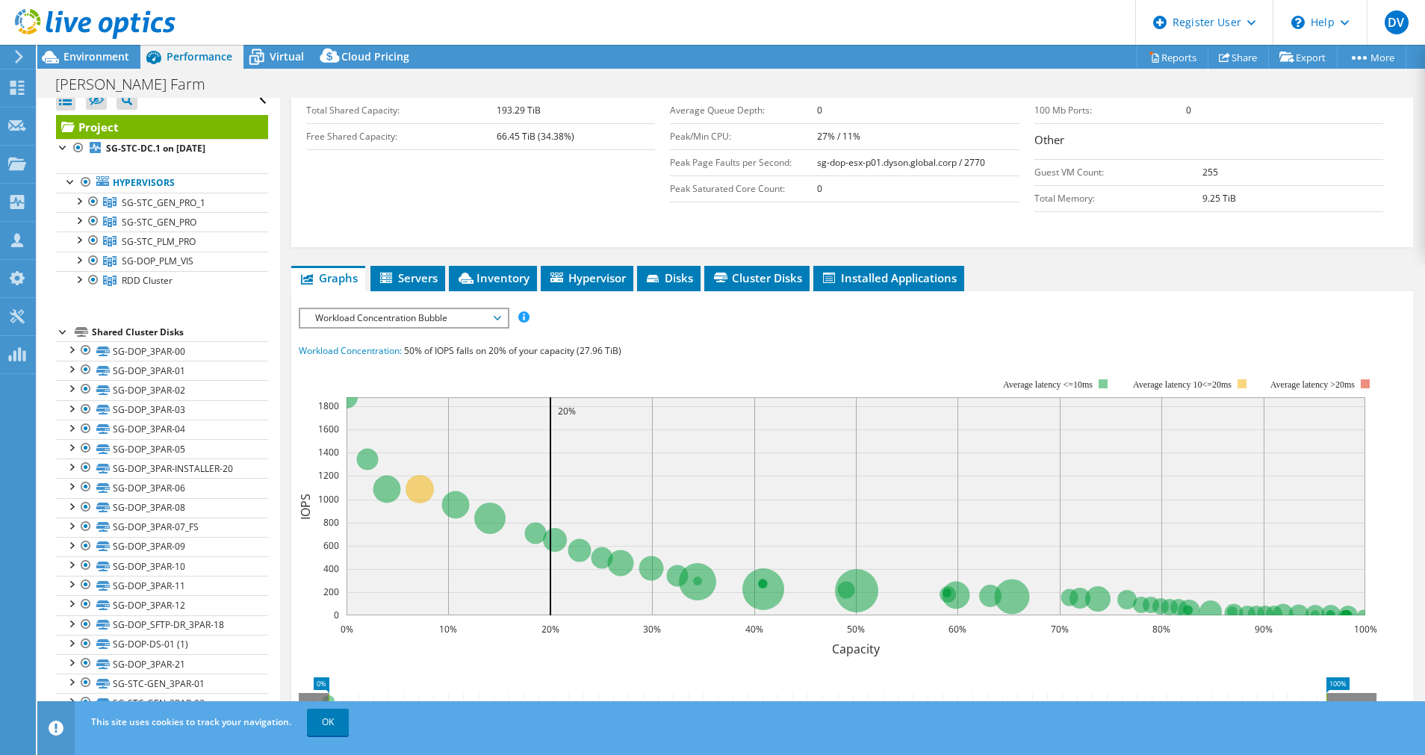
click at [493, 309] on span "Workload Concentration Bubble" at bounding box center [404, 318] width 192 height 18
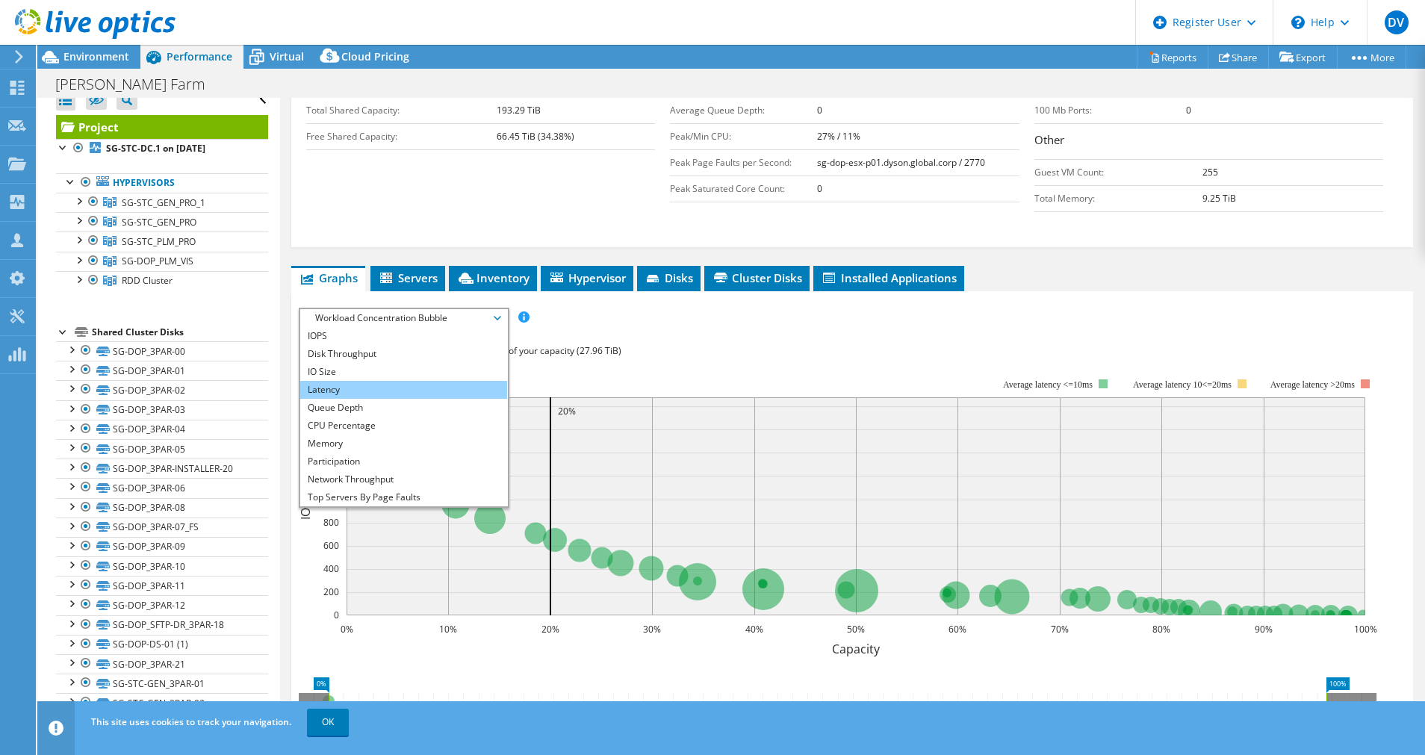
click at [315, 381] on li "Latency" at bounding box center [403, 390] width 207 height 18
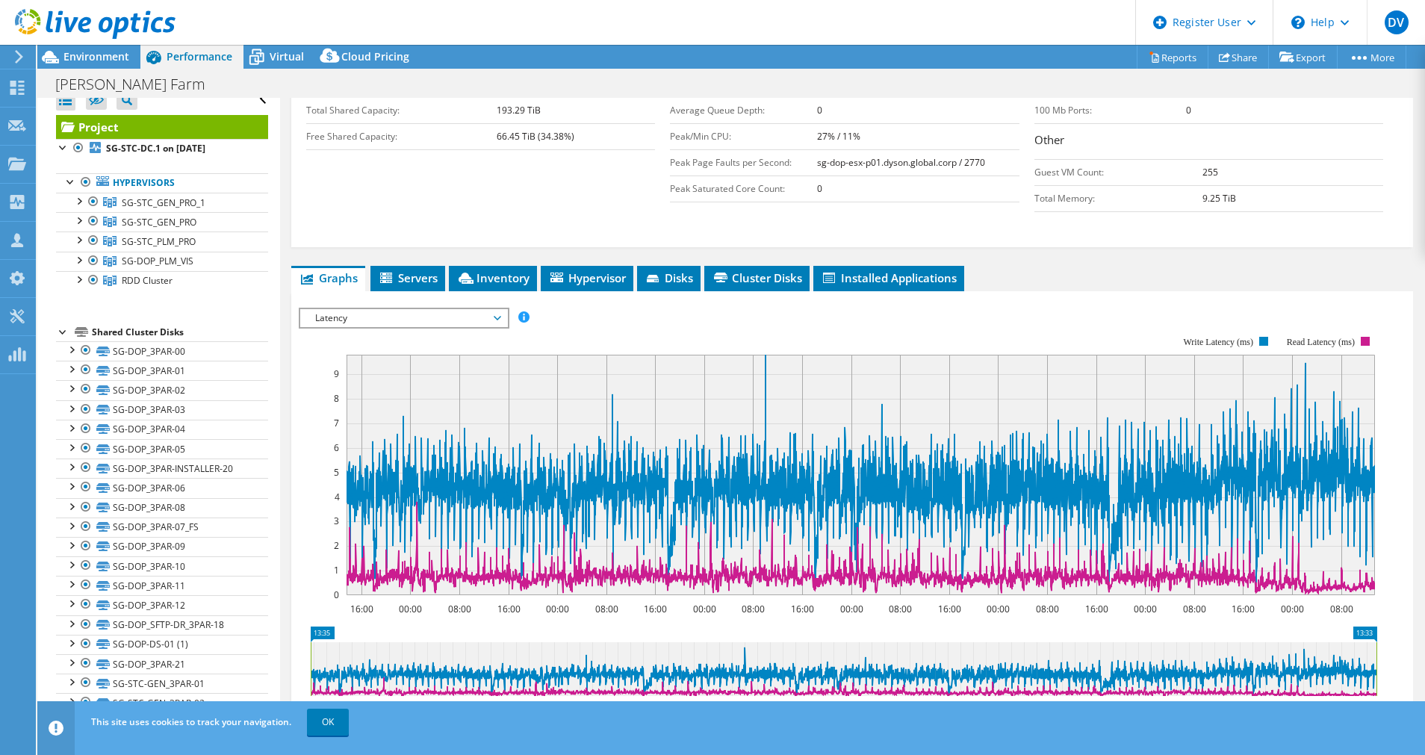
click at [460, 361] on rect at bounding box center [860, 475] width 1028 height 240
click at [461, 358] on rect at bounding box center [860, 475] width 1028 height 240
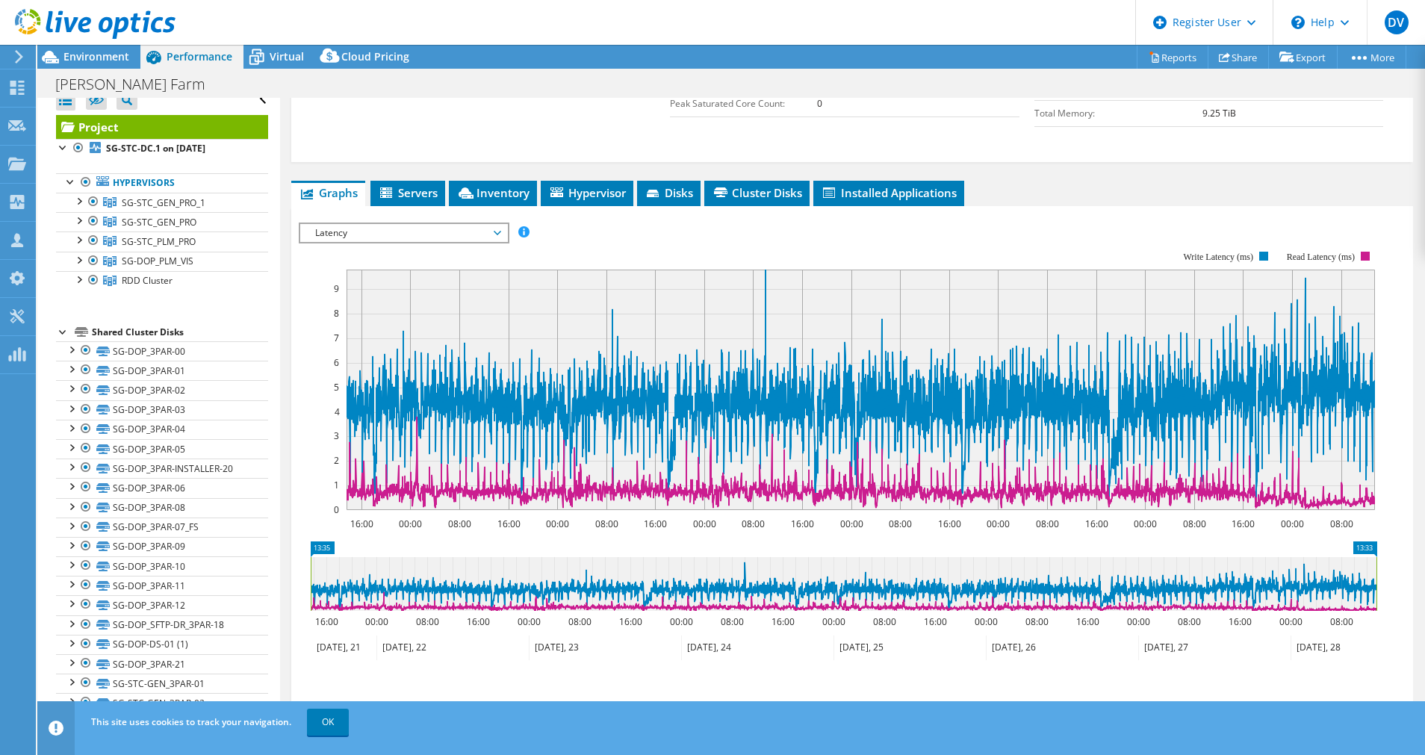
scroll to position [441, 0]
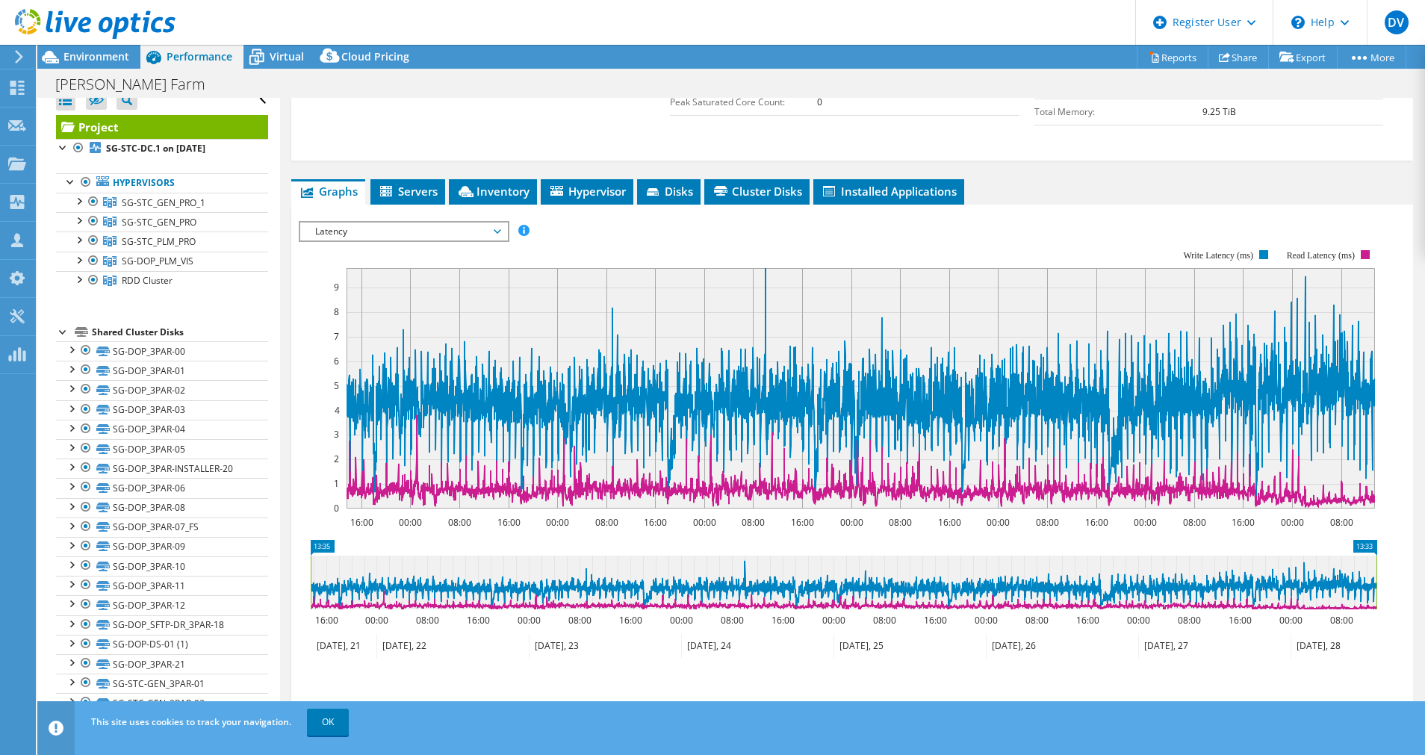
drag, startPoint x: 455, startPoint y: 338, endPoint x: 1347, endPoint y: 556, distance: 917.7
click at [1347, 556] on section "Workload Concentration: 50% of IOPS falls on 20% of your capacity (27.96 TiB) 1…" at bounding box center [852, 477] width 1107 height 494
click at [768, 268] on icon at bounding box center [860, 383] width 1028 height 231
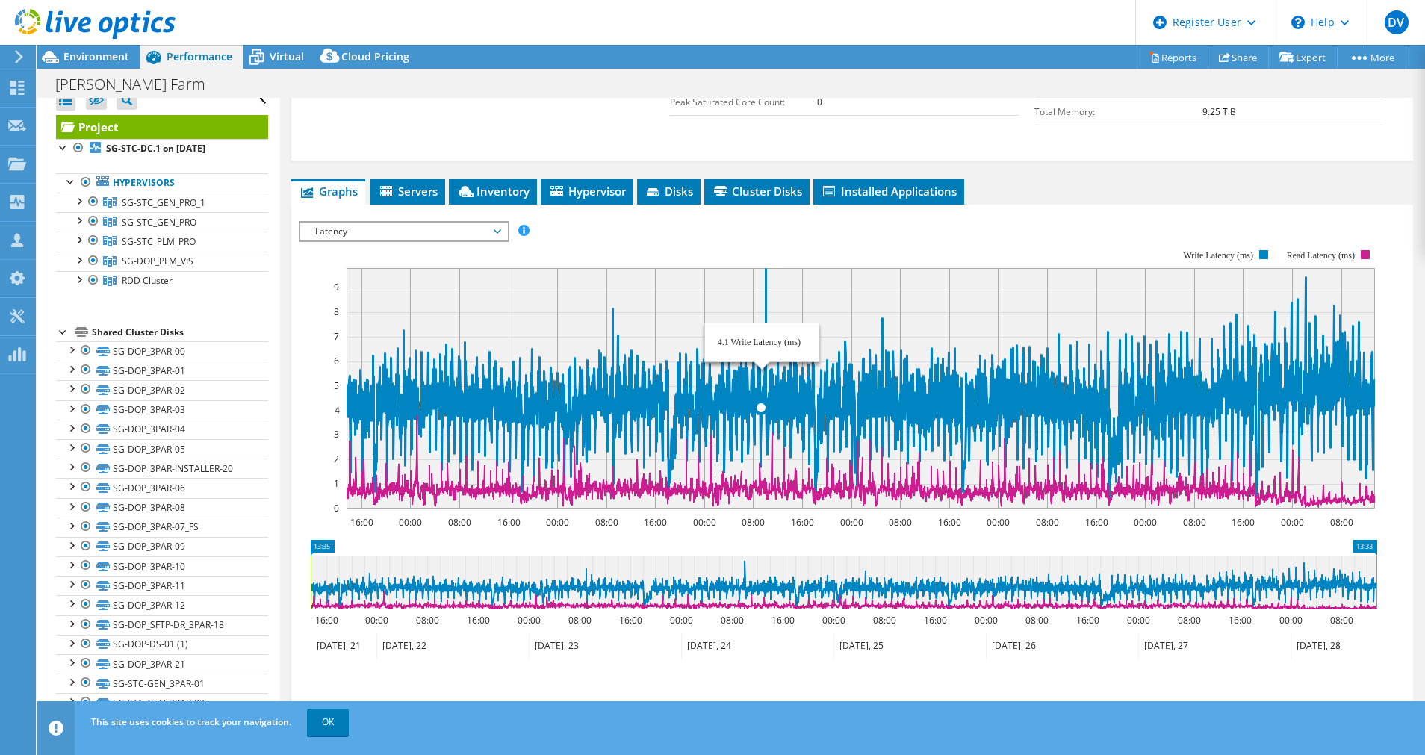
click at [762, 373] on icon at bounding box center [860, 383] width 1028 height 231
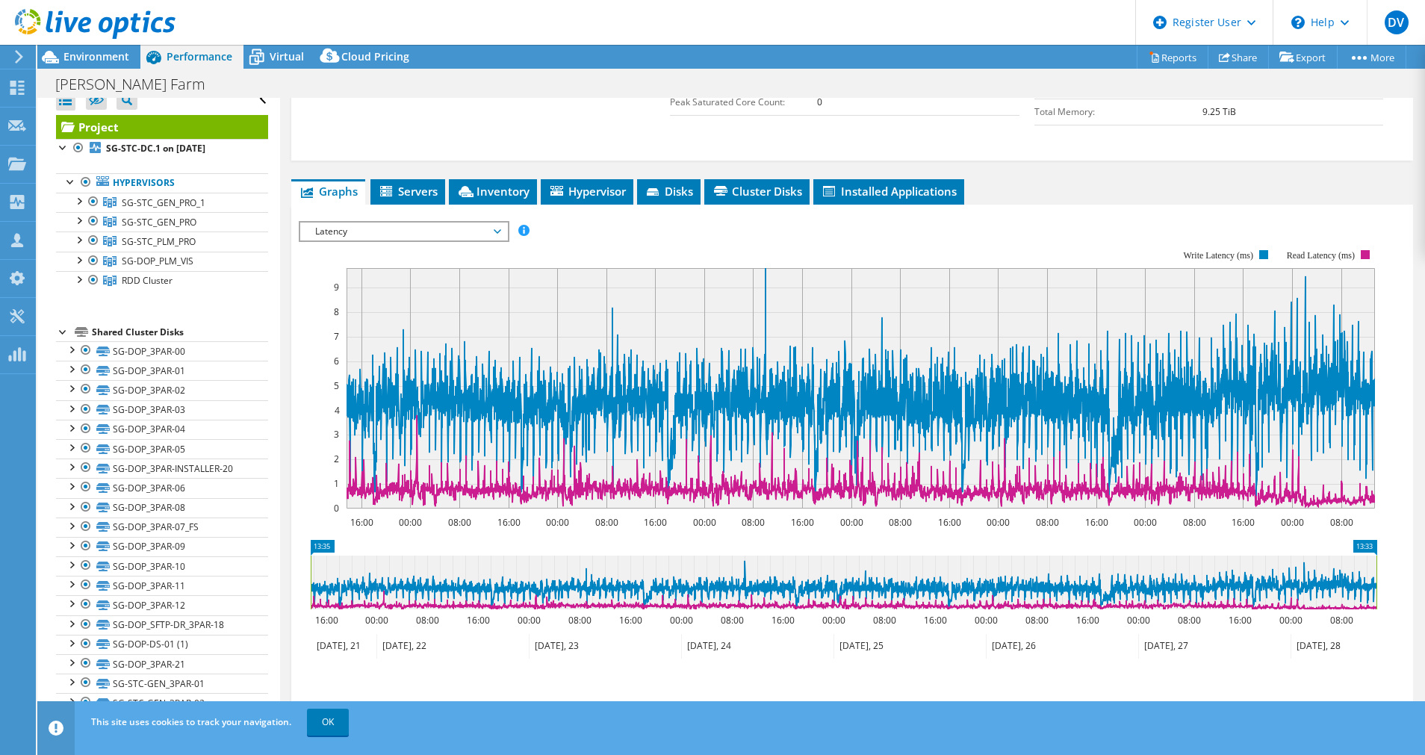
click at [757, 268] on rect at bounding box center [860, 388] width 1028 height 240
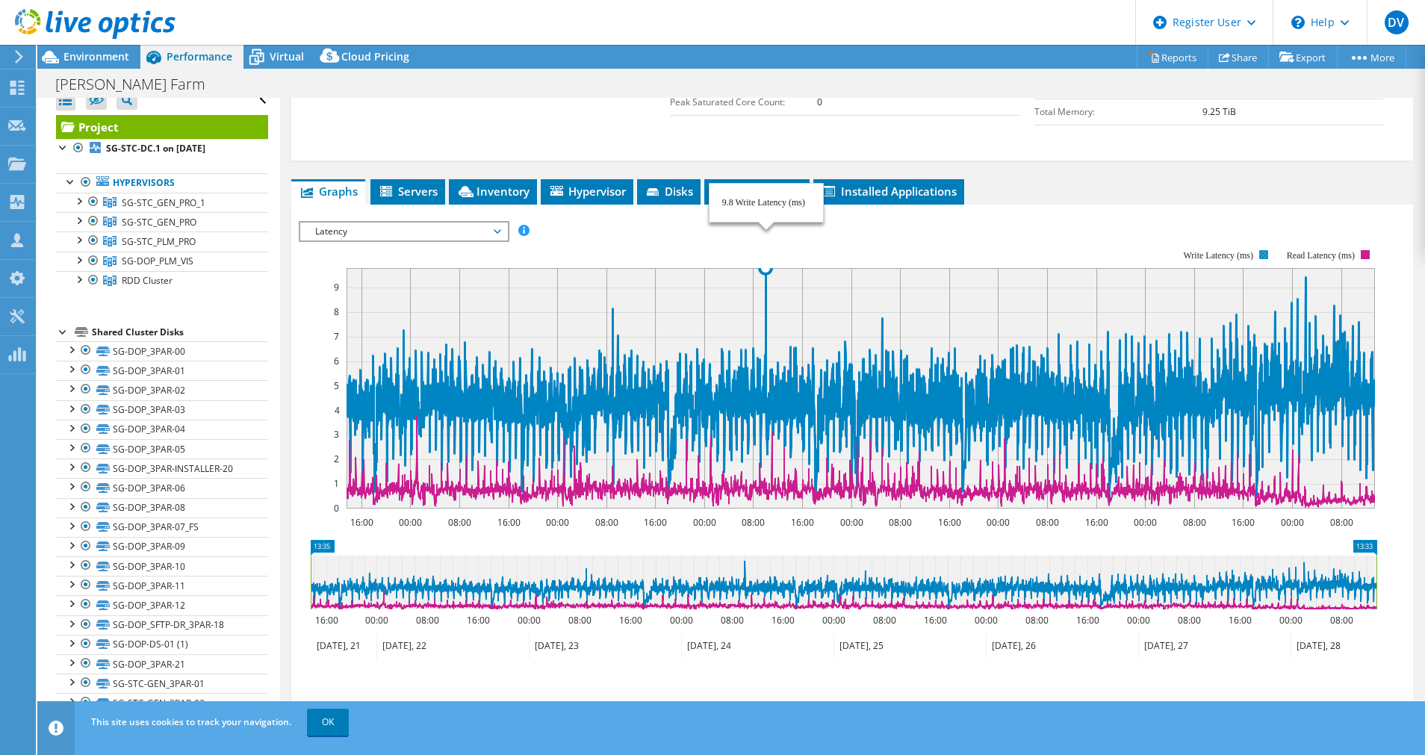
click at [766, 268] on icon at bounding box center [860, 383] width 1028 height 231
drag, startPoint x: 416, startPoint y: 382, endPoint x: 416, endPoint y: 394, distance: 12.7
click at [416, 394] on g at bounding box center [860, 386] width 1029 height 239
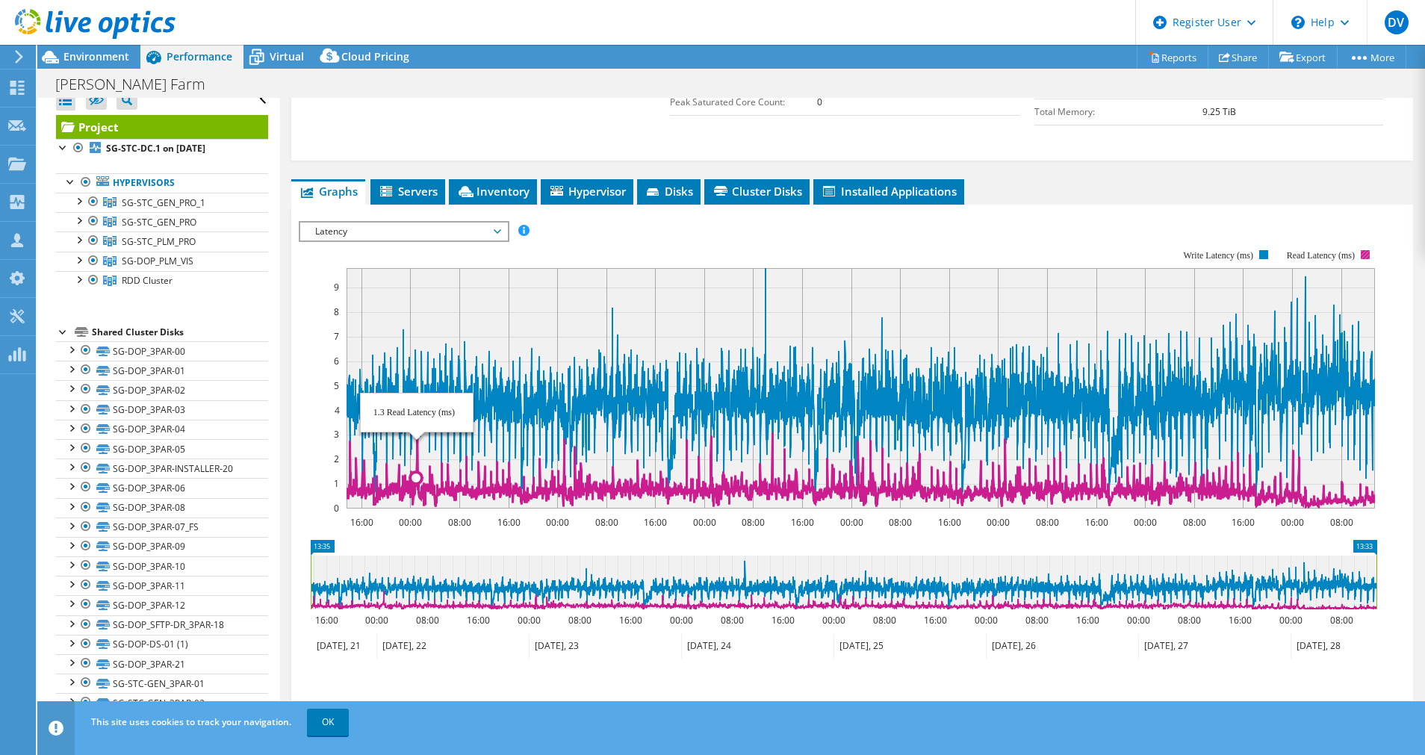
click at [417, 415] on icon at bounding box center [860, 460] width 1028 height 91
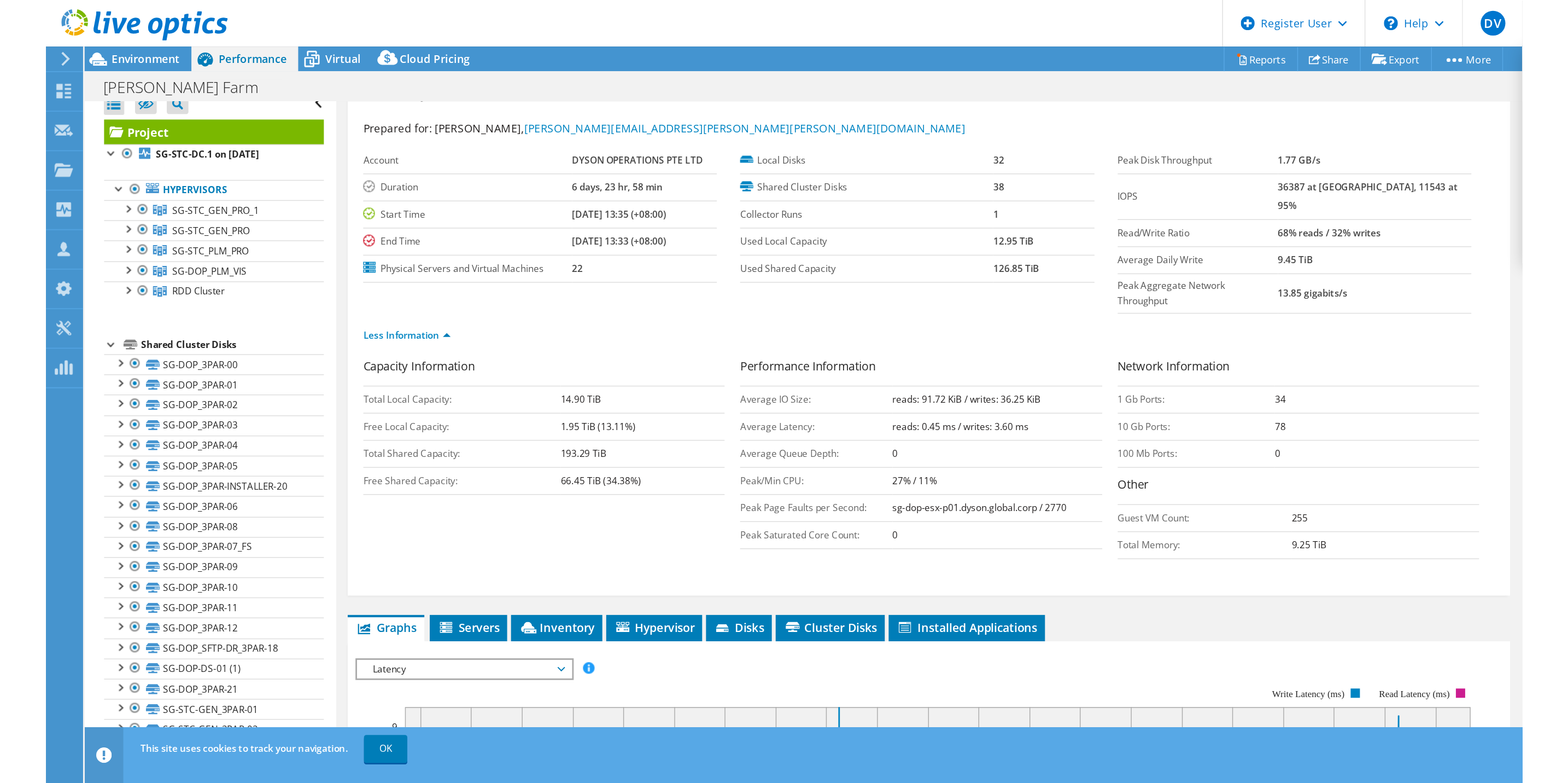
scroll to position [0, 0]
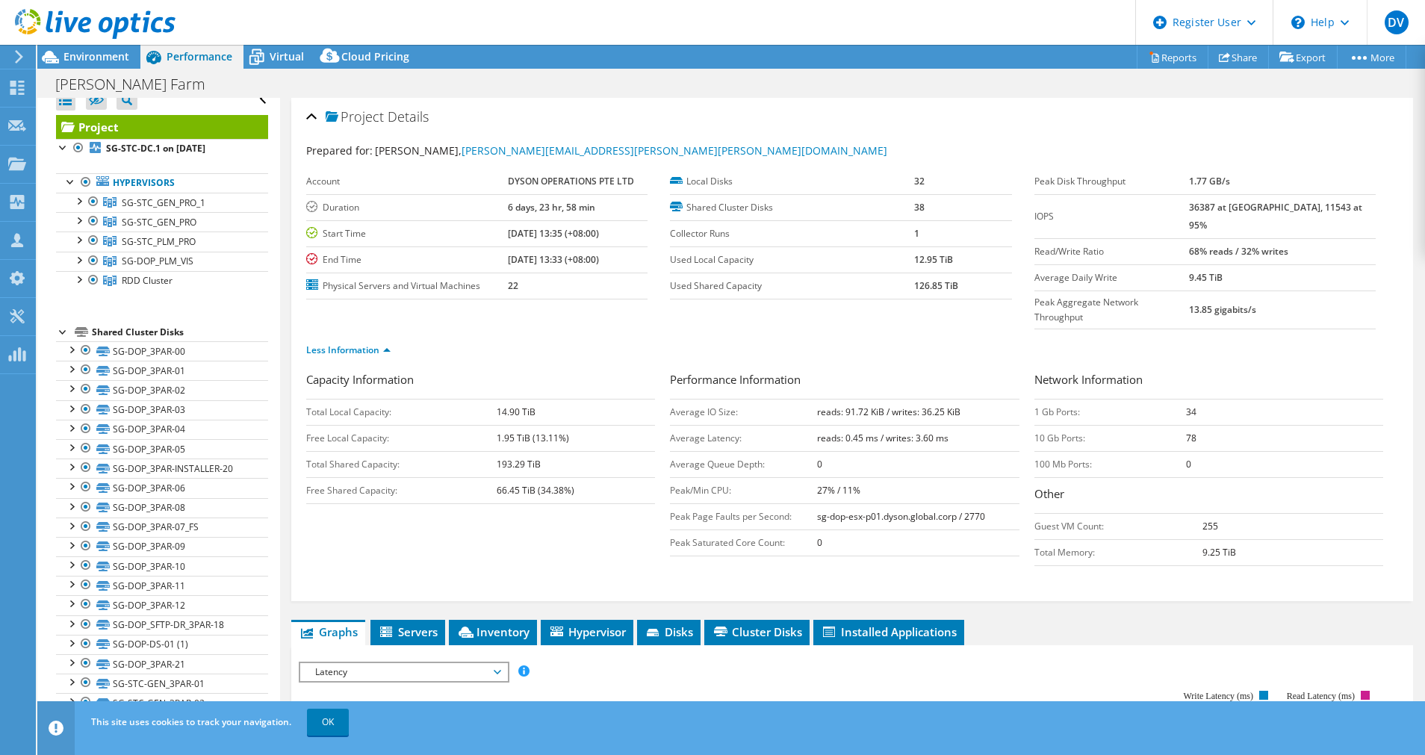
click at [824, 503] on td "sg-dop-esx-p01.dyson.global.corp / 2770" at bounding box center [918, 516] width 202 height 26
click at [845, 432] on b "reads: 0.45 ms / writes: 3.60 ms" at bounding box center [882, 438] width 131 height 13
drag, startPoint x: 845, startPoint y: 405, endPoint x: 860, endPoint y: 449, distance: 45.8
click at [860, 477] on td "27% / 11%" at bounding box center [918, 490] width 202 height 26
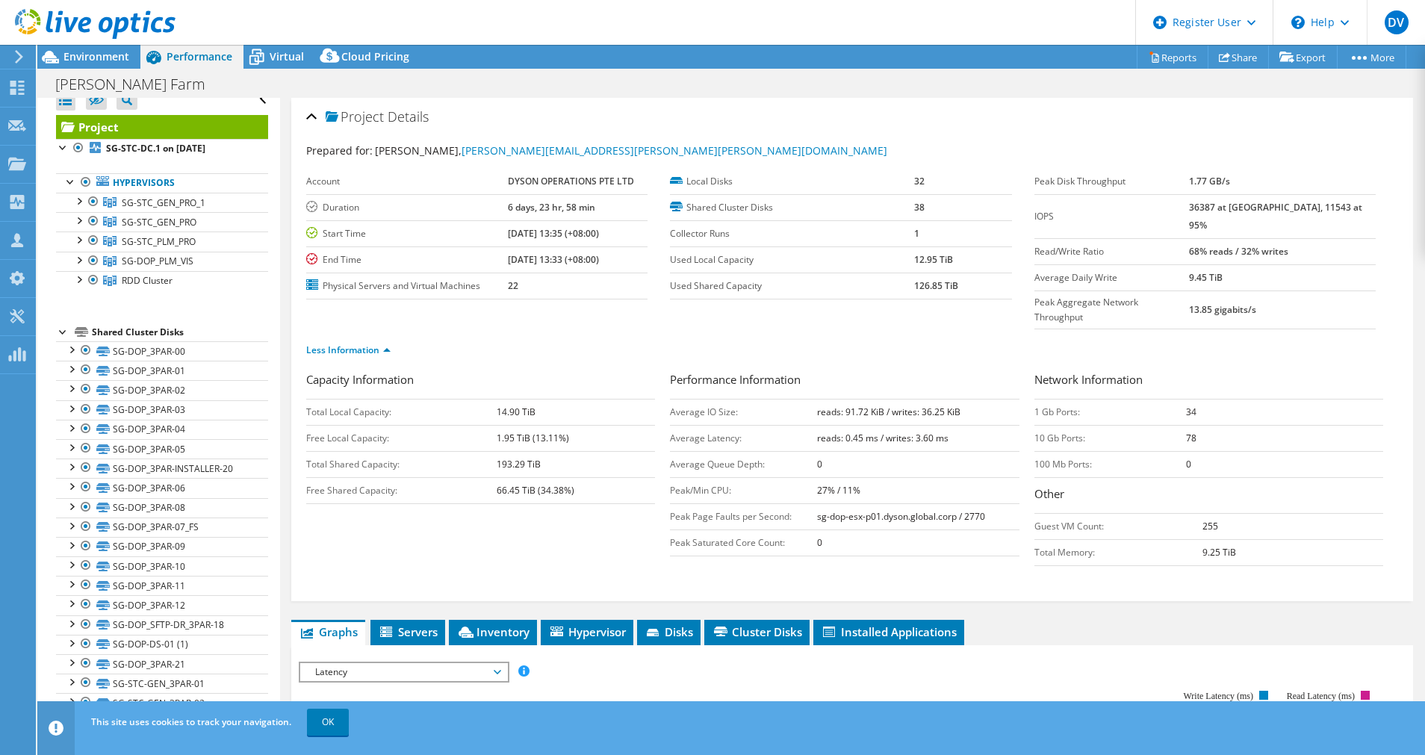
click at [915, 432] on b "reads: 0.45 ms / writes: 3.60 ms" at bounding box center [882, 438] width 131 height 13
drag, startPoint x: 915, startPoint y: 407, endPoint x: 936, endPoint y: 480, distance: 75.9
click at [936, 510] on b "sg-dop-esx-p01.dyson.global.corp / 2770" at bounding box center [901, 516] width 168 height 13
drag, startPoint x: 670, startPoint y: 409, endPoint x: 961, endPoint y: 399, distance: 291.4
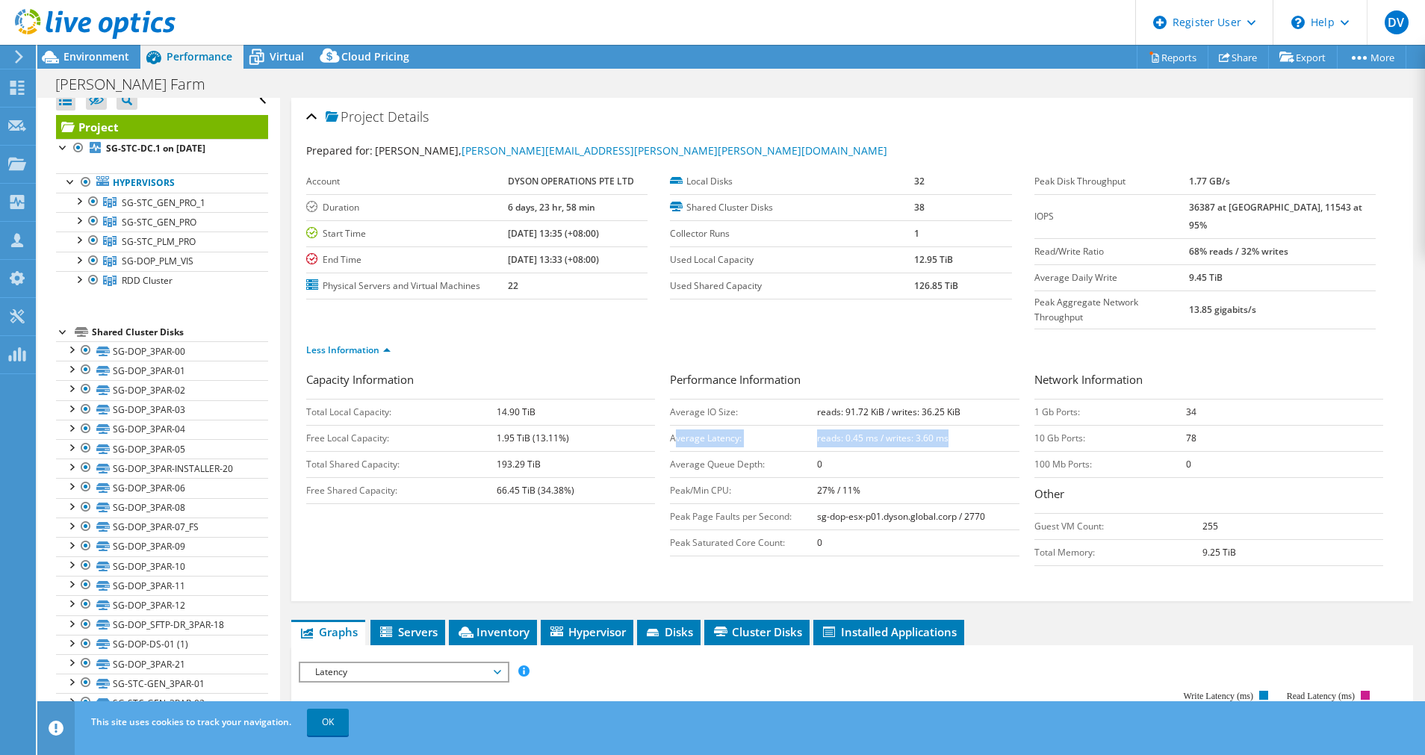
click at [961, 425] on tr "Average Latency: reads: 0.45 ms / writes: 3.60 ms" at bounding box center [844, 438] width 349 height 26
drag, startPoint x: 961, startPoint y: 399, endPoint x: 856, endPoint y: 408, distance: 104.9
click at [856, 432] on b "reads: 0.45 ms / writes: 3.60 ms" at bounding box center [882, 438] width 131 height 13
click at [898, 432] on b "reads: 0.45 ms / writes: 3.60 ms" at bounding box center [882, 438] width 131 height 13
click at [869, 425] on td "reads: 0.45 ms / writes: 3.60 ms" at bounding box center [918, 438] width 202 height 26
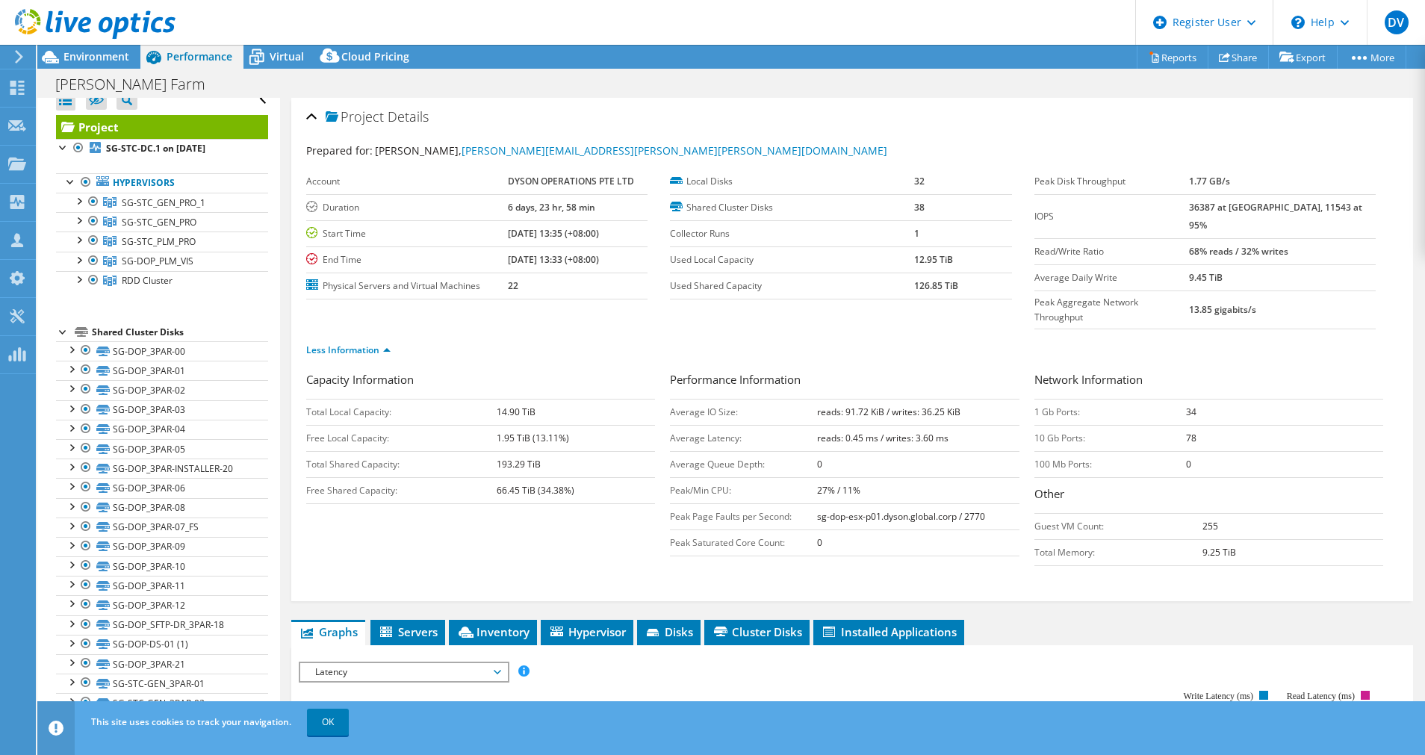
click at [912, 432] on b "reads: 0.45 ms / writes: 3.60 ms" at bounding box center [882, 438] width 131 height 13
drag, startPoint x: 912, startPoint y: 410, endPoint x: 927, endPoint y: 474, distance: 65.9
click at [927, 503] on td "sg-dop-esx-p01.dyson.global.corp / 2770" at bounding box center [918, 516] width 202 height 26
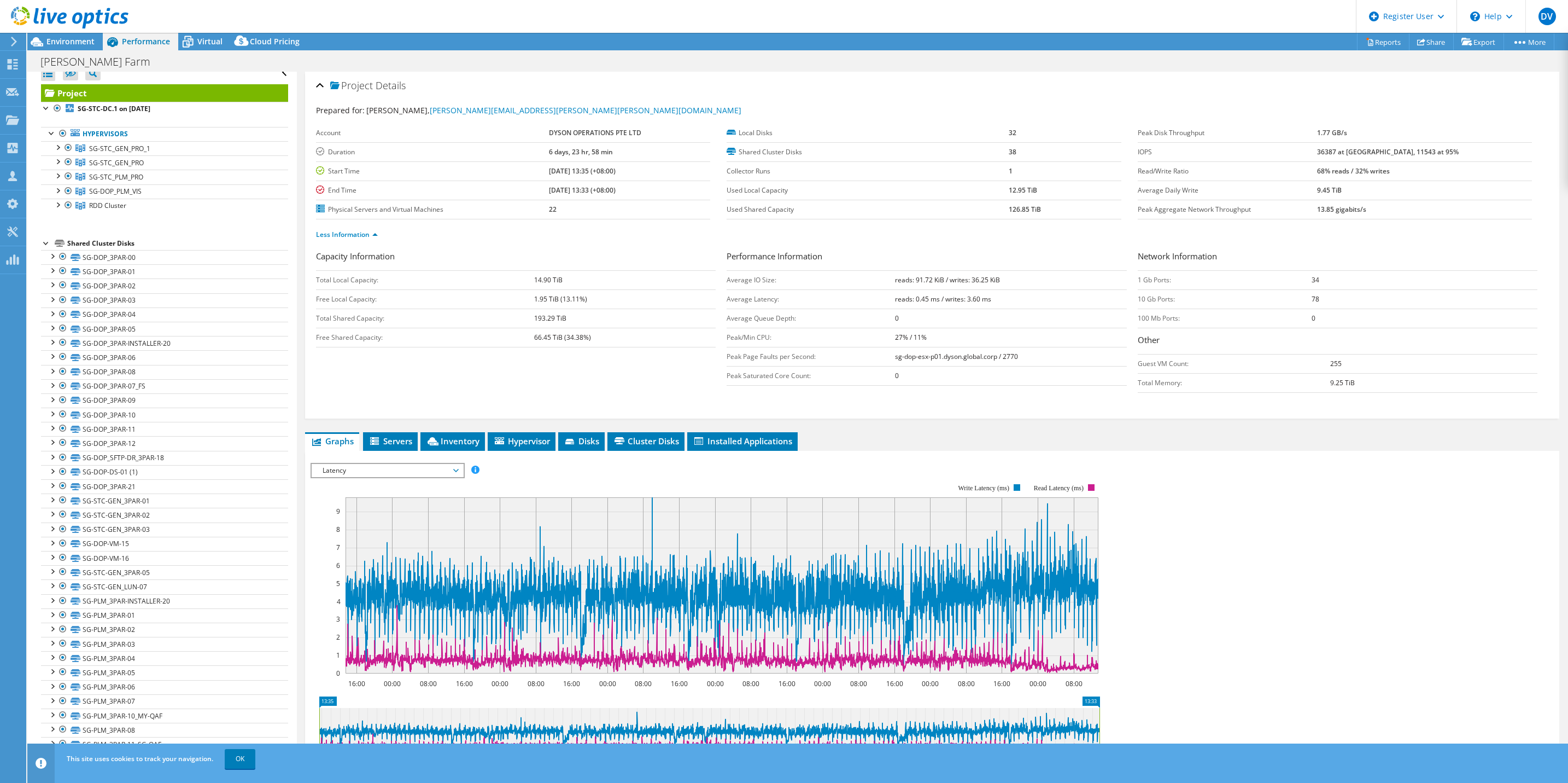
scroll to position [0, 23]
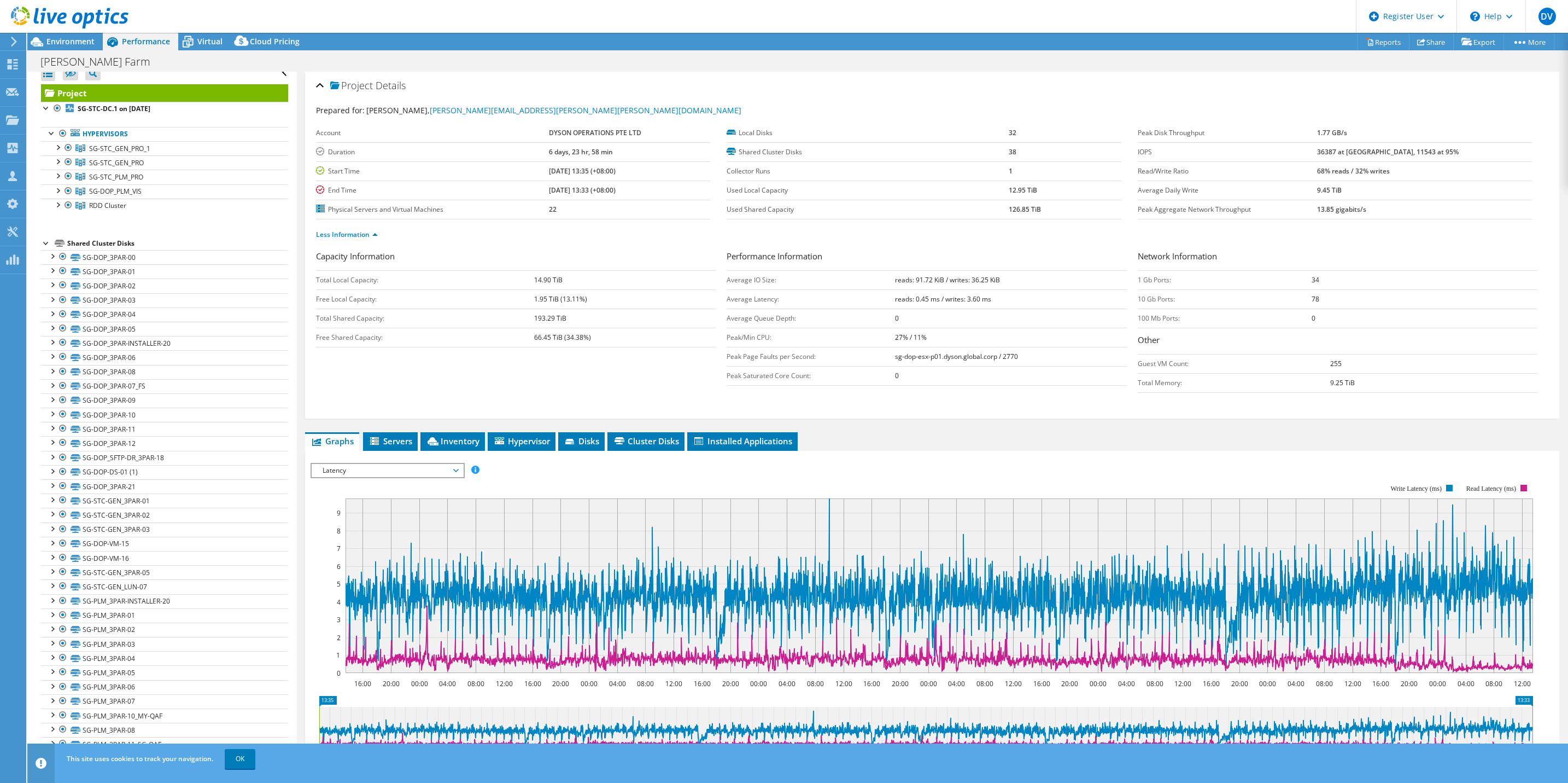
click at [1389, 167] on b "68% reads / 32% writes" at bounding box center [1353, 171] width 72 height 10
click at [1123, 200] on div "Local Disks 32 Shared Cluster Disks 38 Collector Runs 1 Used Local Capacity 12.…" at bounding box center [931, 171] width 411 height 96
click at [981, 284] on b "reads: 91.72 KiB / writes: 36.25 KiB" at bounding box center [947, 280] width 105 height 10
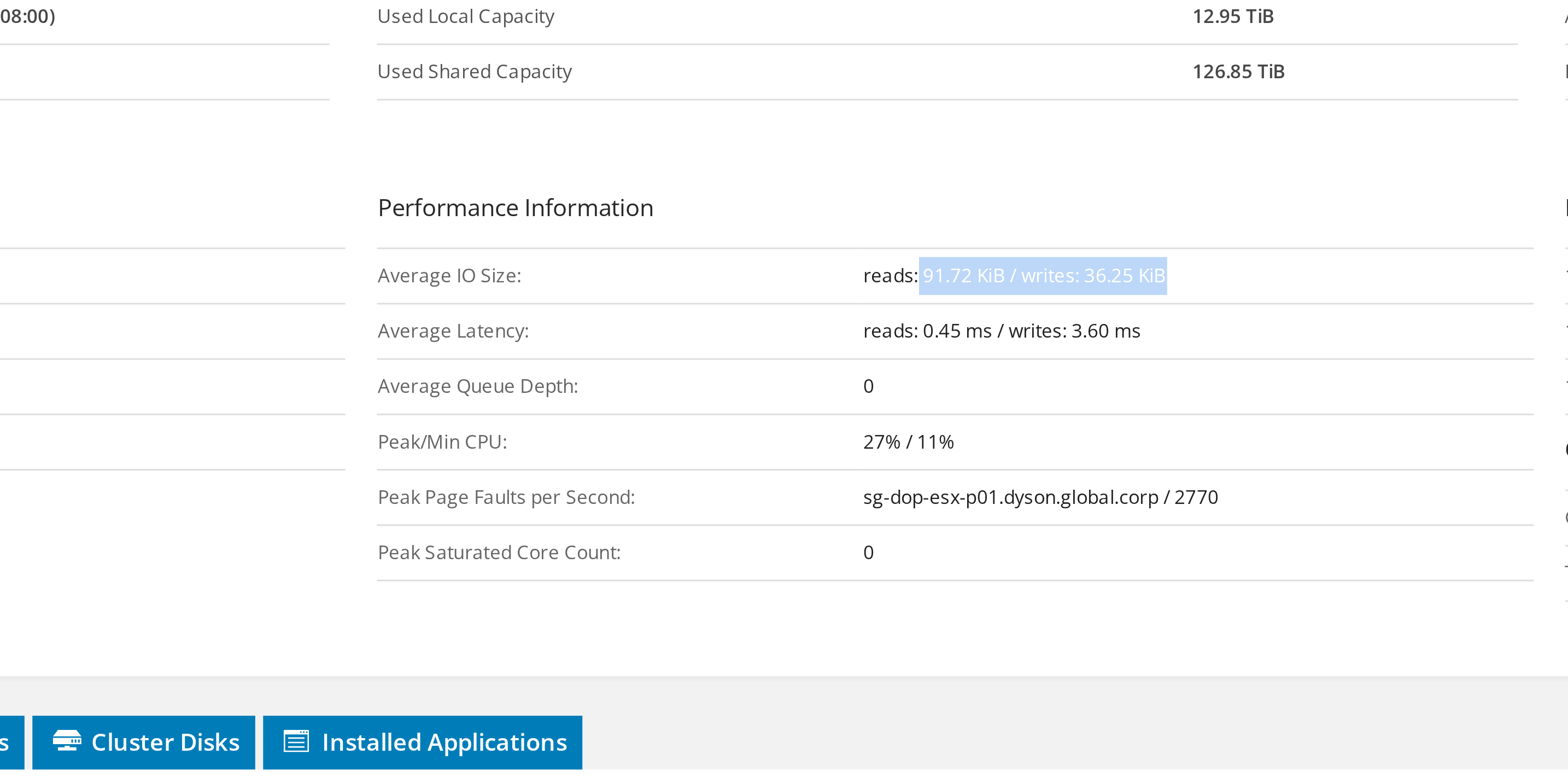
drag, startPoint x: 907, startPoint y: 278, endPoint x: 1001, endPoint y: 277, distance: 94.0
click at [1001, 277] on td "reads: 91.72 KiB / writes: 36.25 KiB" at bounding box center [1010, 280] width 232 height 19
